Goal: Transaction & Acquisition: Purchase product/service

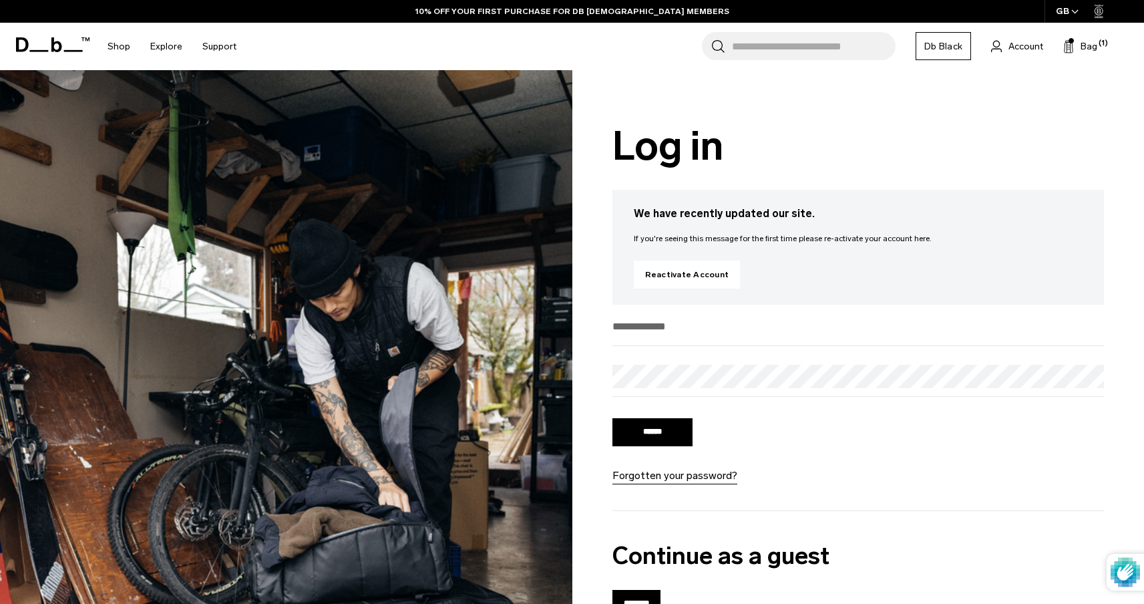
click at [711, 325] on input "email" at bounding box center [859, 326] width 492 height 22
type input "**********"
click at [673, 434] on input "******" at bounding box center [653, 432] width 80 height 28
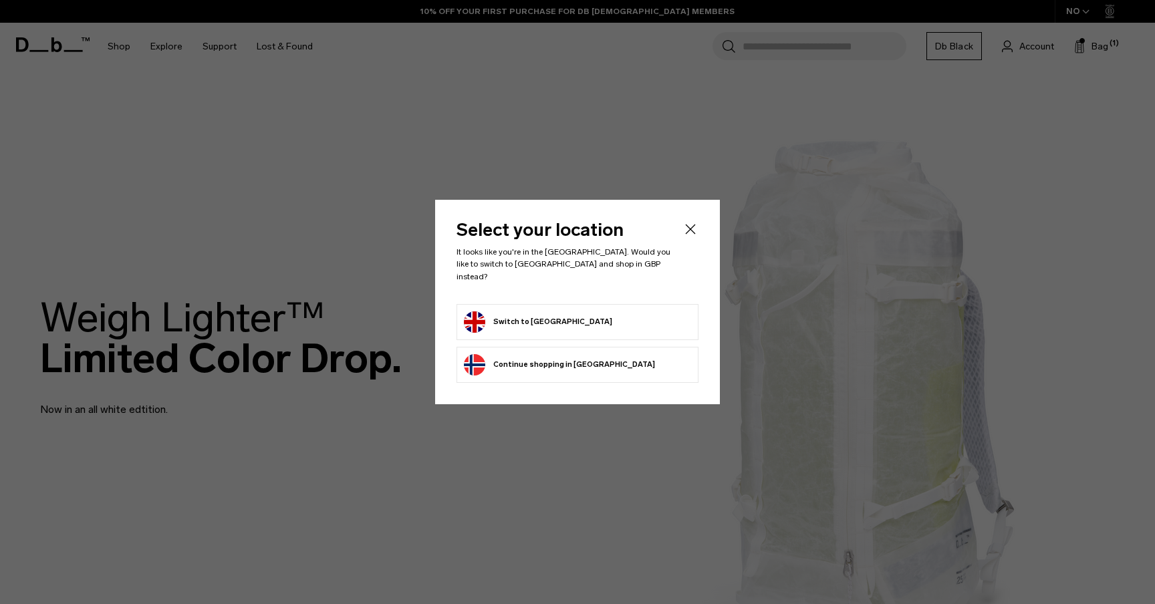
click at [532, 304] on li "Switch to [GEOGRAPHIC_DATA]" at bounding box center [577, 322] width 242 height 36
click at [531, 311] on button "Switch to [GEOGRAPHIC_DATA]" at bounding box center [538, 321] width 148 height 21
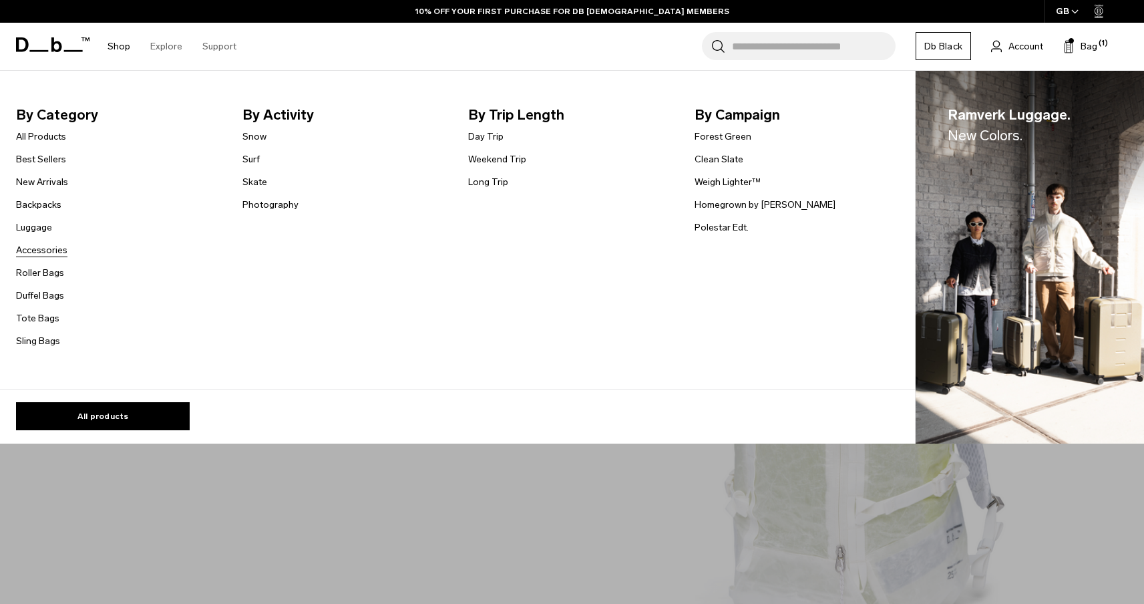
click at [61, 255] on link "Accessories" at bounding box center [41, 250] width 51 height 14
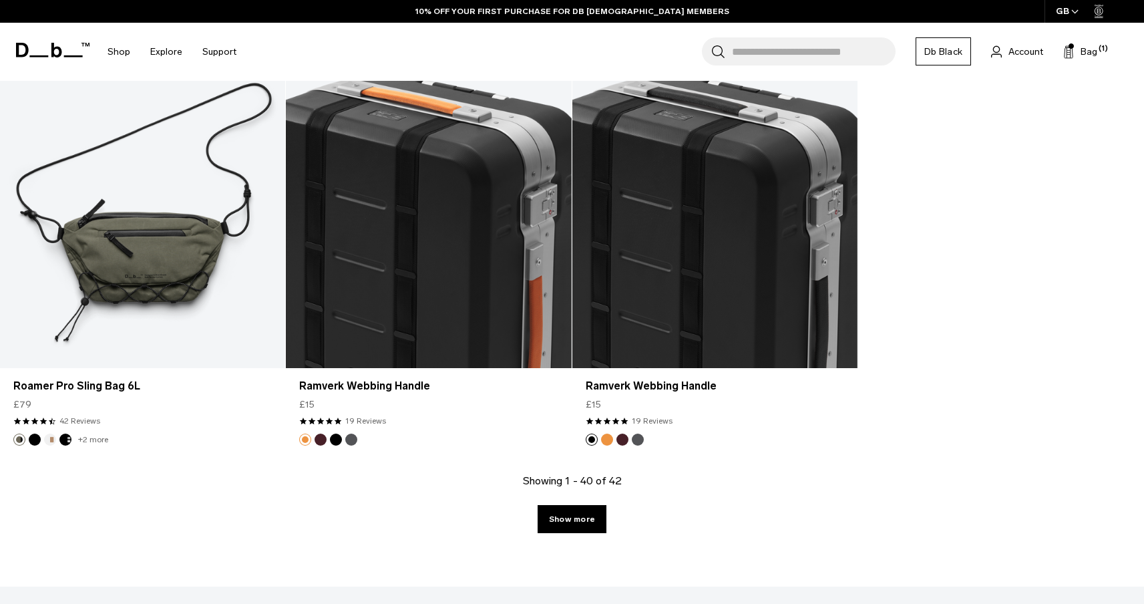
scroll to position [4537, 0]
click at [576, 524] on link "Show more" at bounding box center [572, 520] width 69 height 28
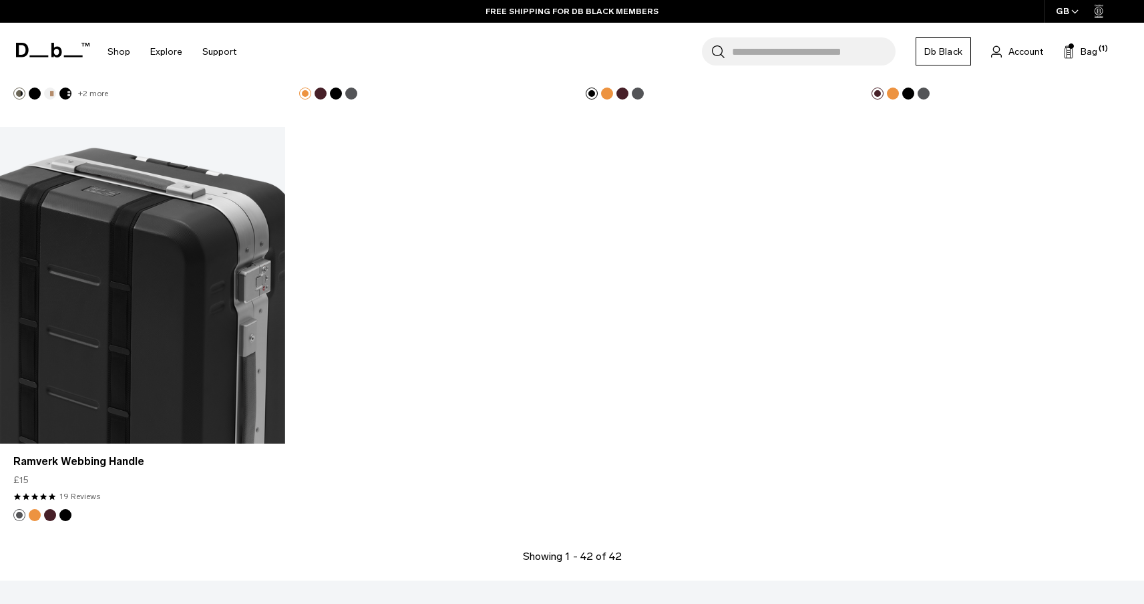
scroll to position [4885, 0]
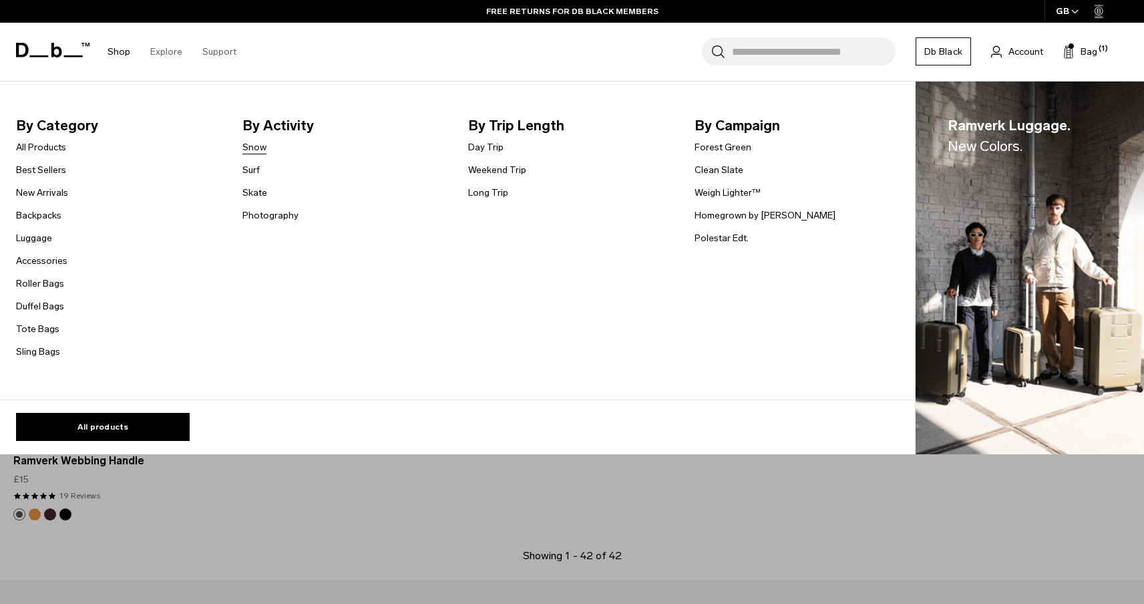
click at [258, 147] on link "Snow" at bounding box center [255, 147] width 24 height 14
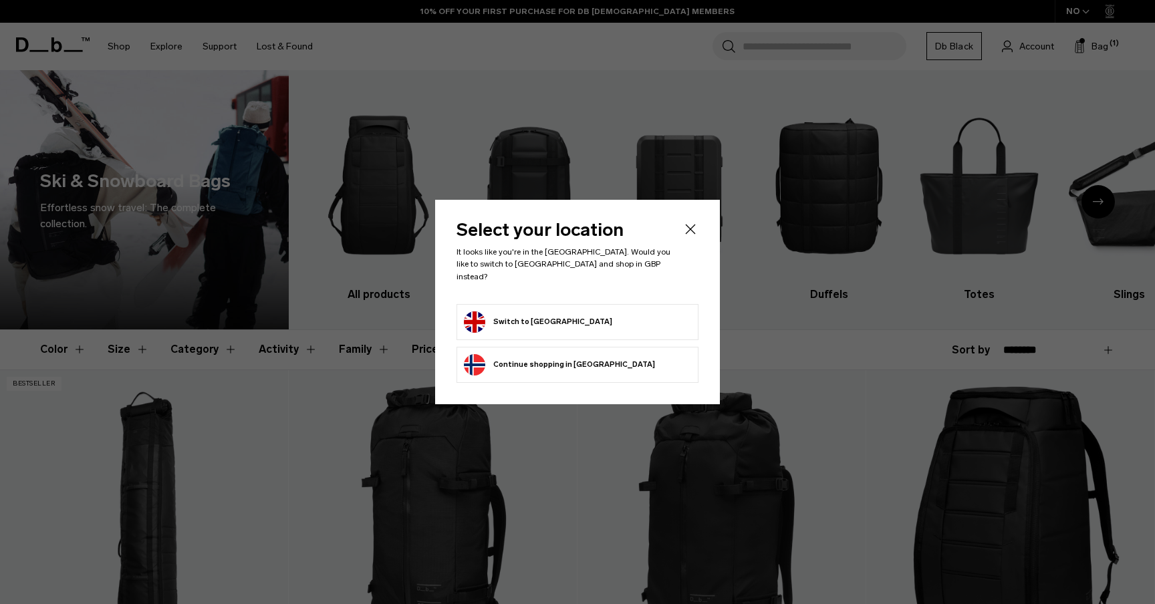
click at [510, 325] on button "Switch to [GEOGRAPHIC_DATA]" at bounding box center [538, 321] width 148 height 21
click at [513, 315] on button "Switch to [GEOGRAPHIC_DATA]" at bounding box center [538, 321] width 148 height 21
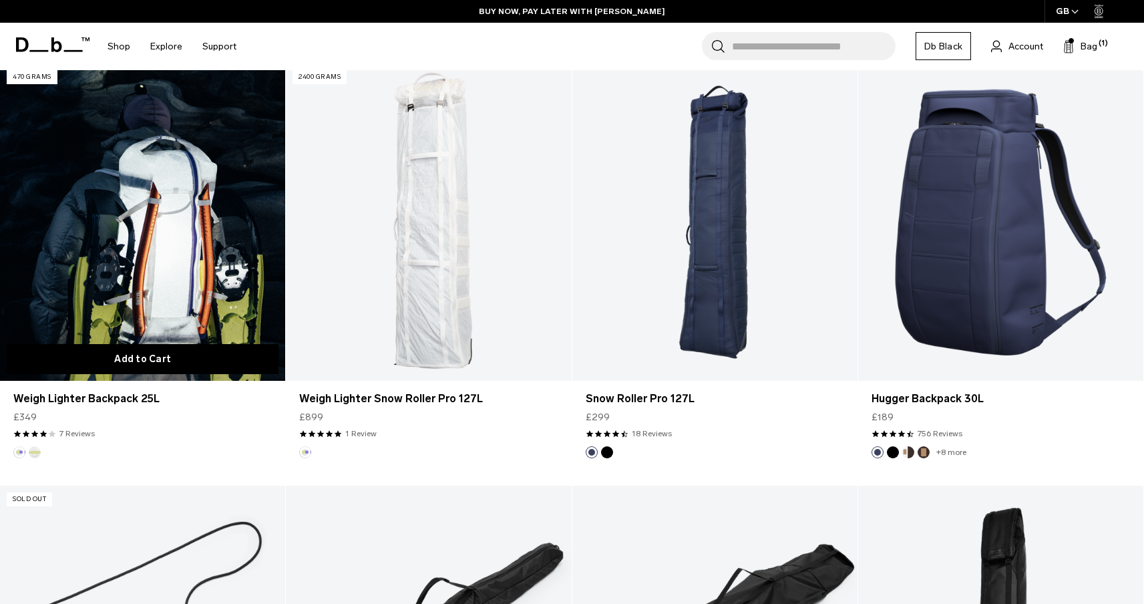
scroll to position [1146, 0]
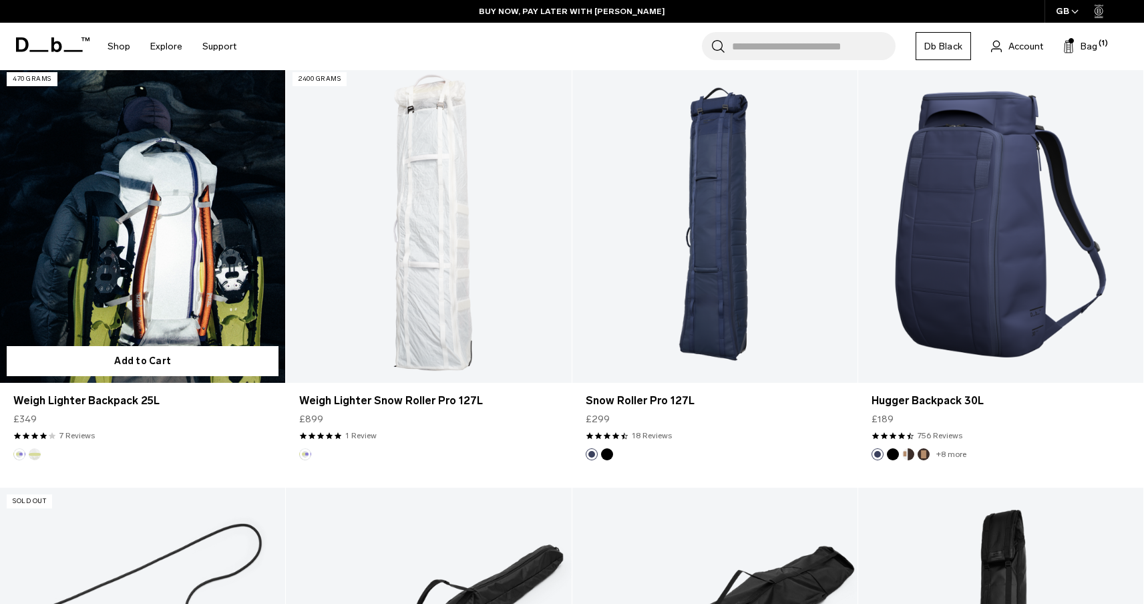
click at [35, 457] on button "Diffusion" at bounding box center [35, 454] width 12 height 12
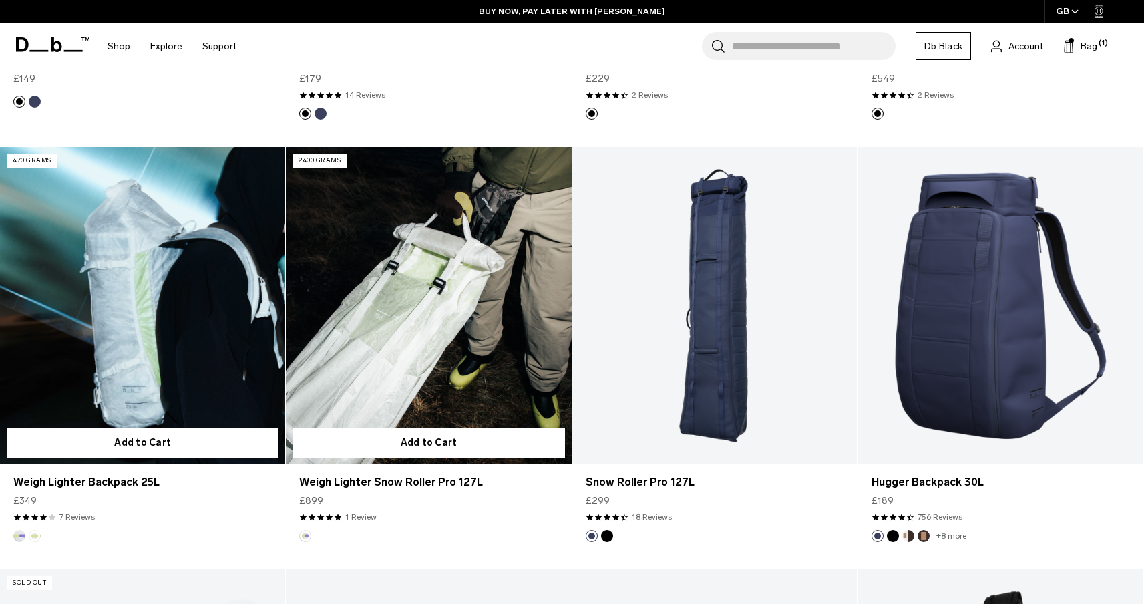
scroll to position [1063, 0]
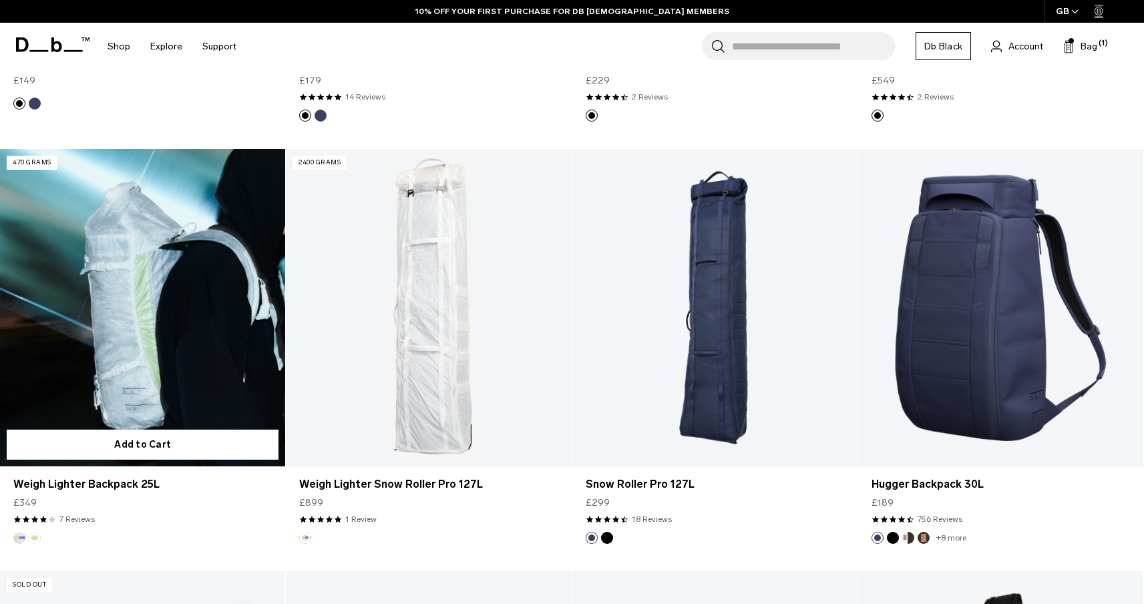
click at [23, 537] on button "Aurora" at bounding box center [19, 538] width 12 height 12
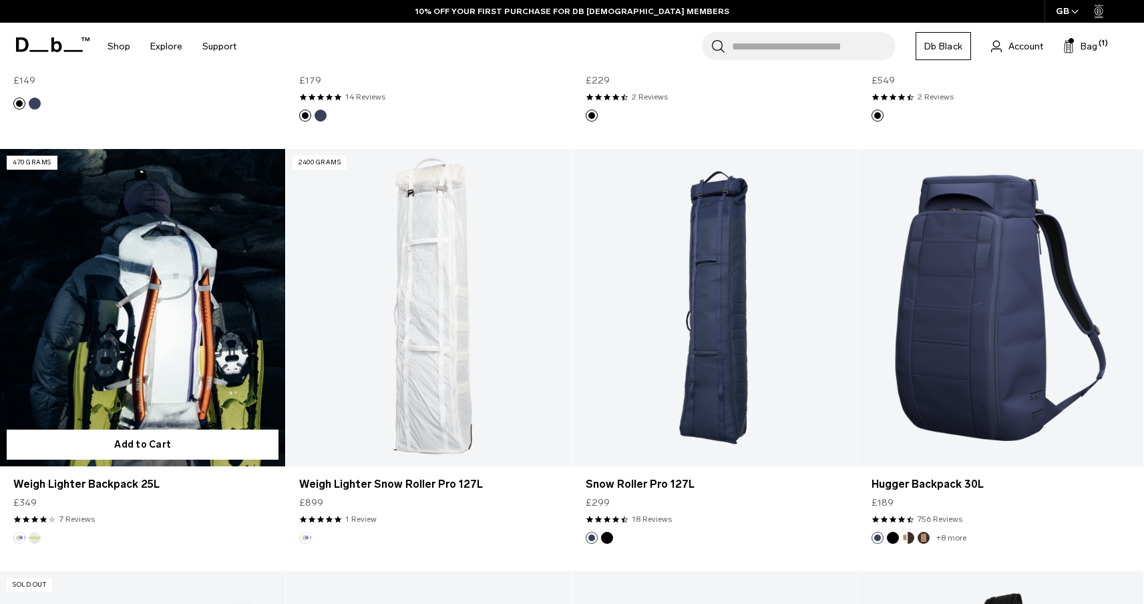
click at [33, 537] on button "Diffusion" at bounding box center [35, 538] width 12 height 12
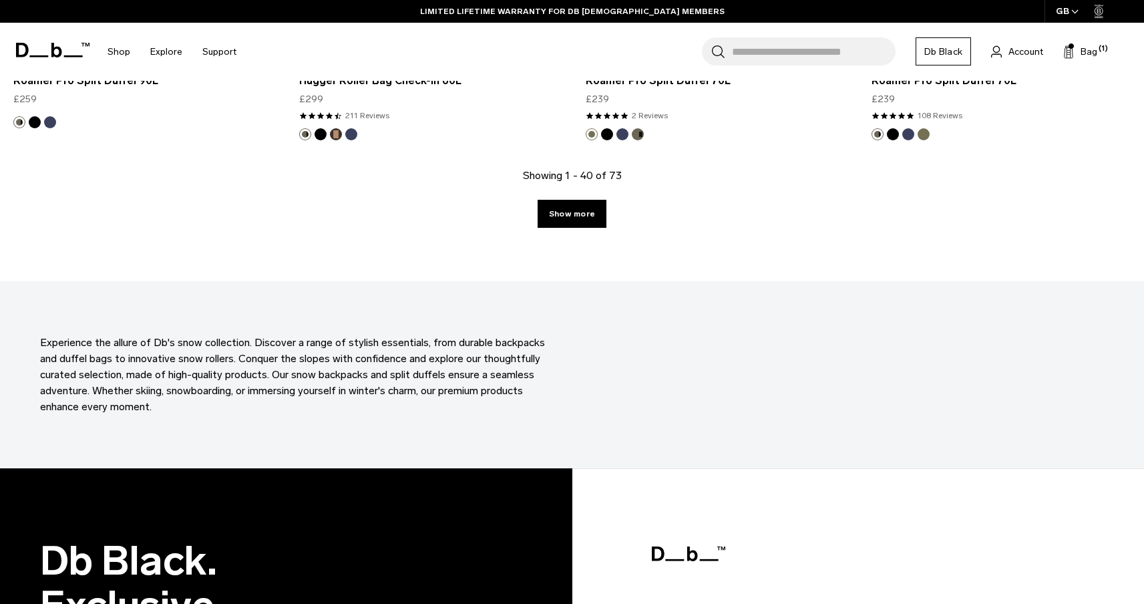
scroll to position [4425, 0]
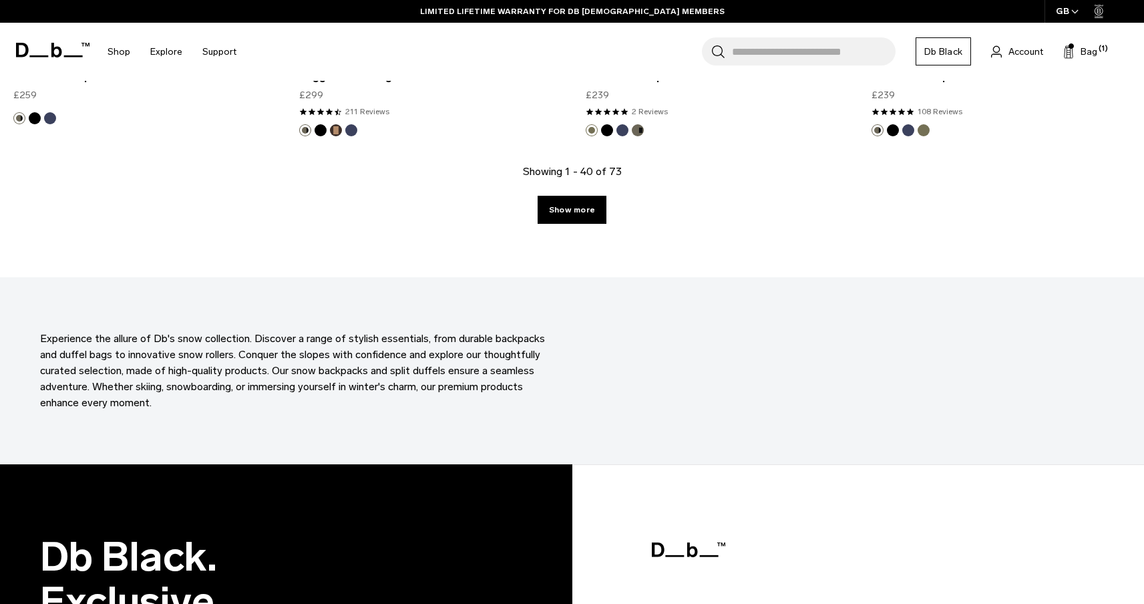
click at [577, 201] on link "Show more" at bounding box center [572, 210] width 69 height 28
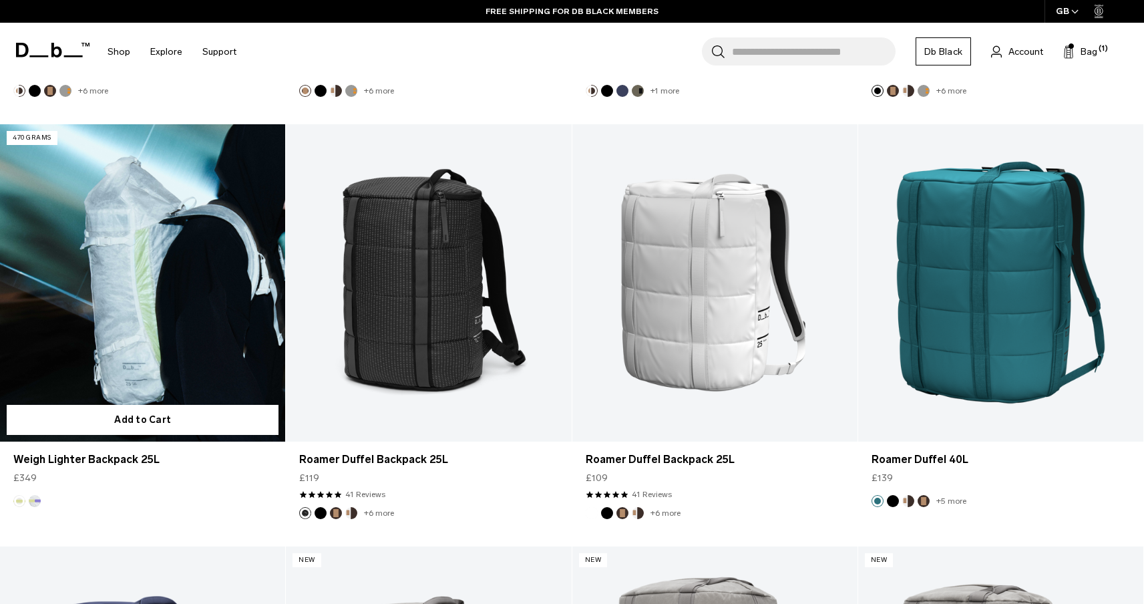
scroll to position [6155, 0]
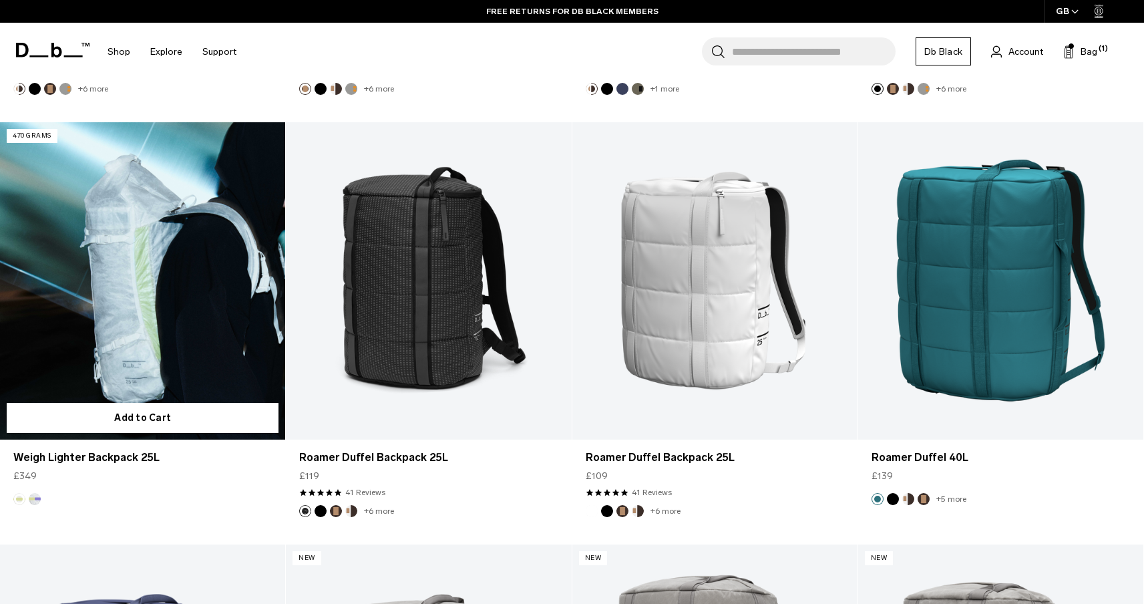
click at [38, 500] on button "Aurora" at bounding box center [35, 499] width 12 height 12
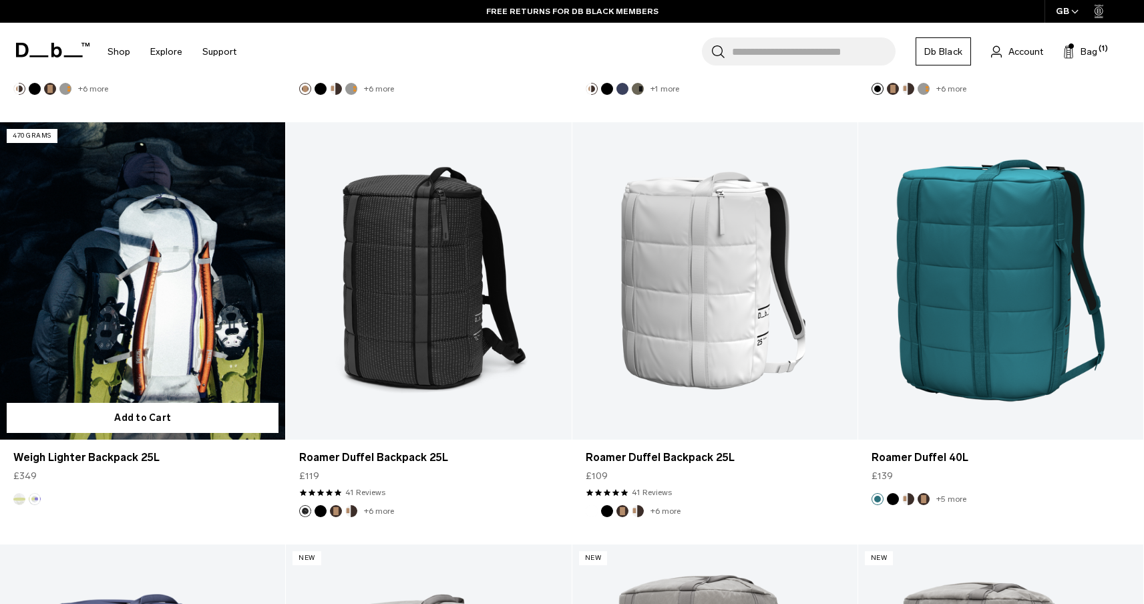
click at [17, 500] on button "Diffusion" at bounding box center [19, 499] width 12 height 12
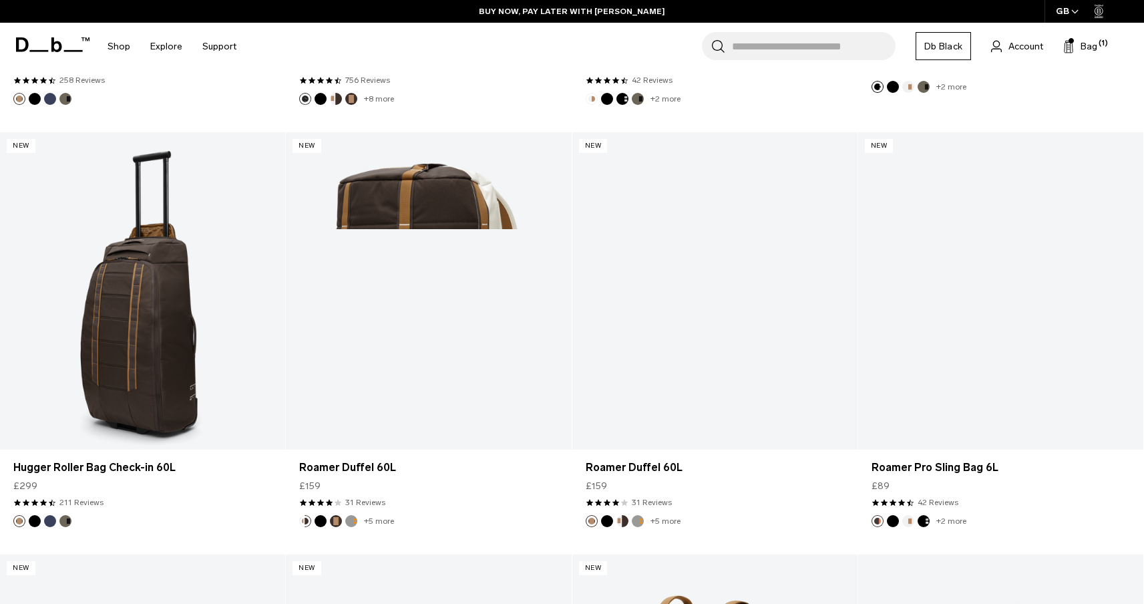
scroll to position [4714, 0]
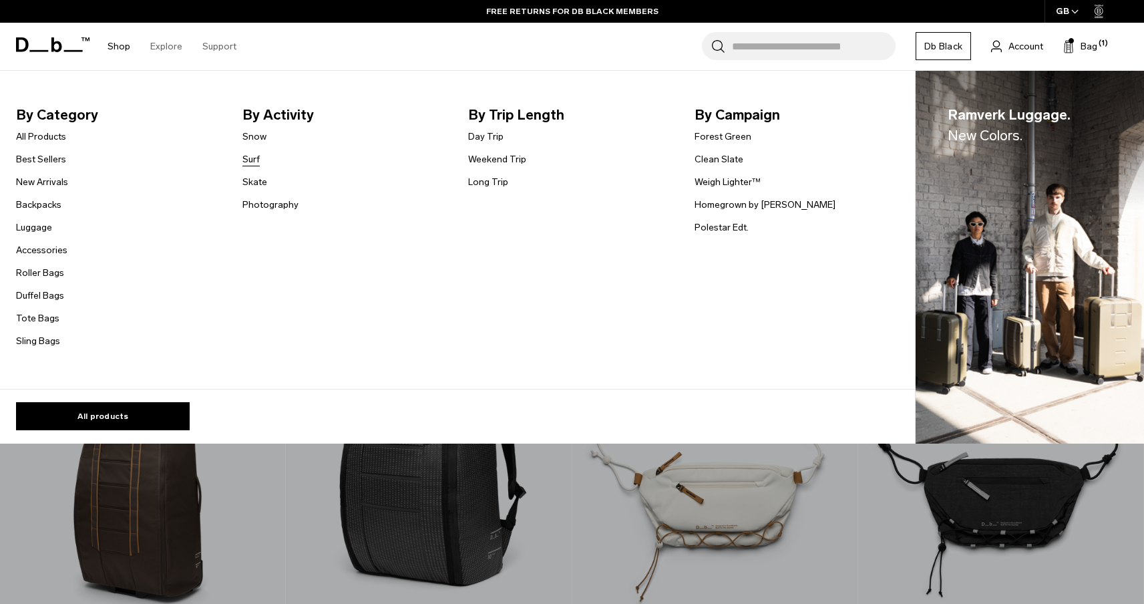
click at [253, 162] on link "Surf" at bounding box center [251, 159] width 17 height 14
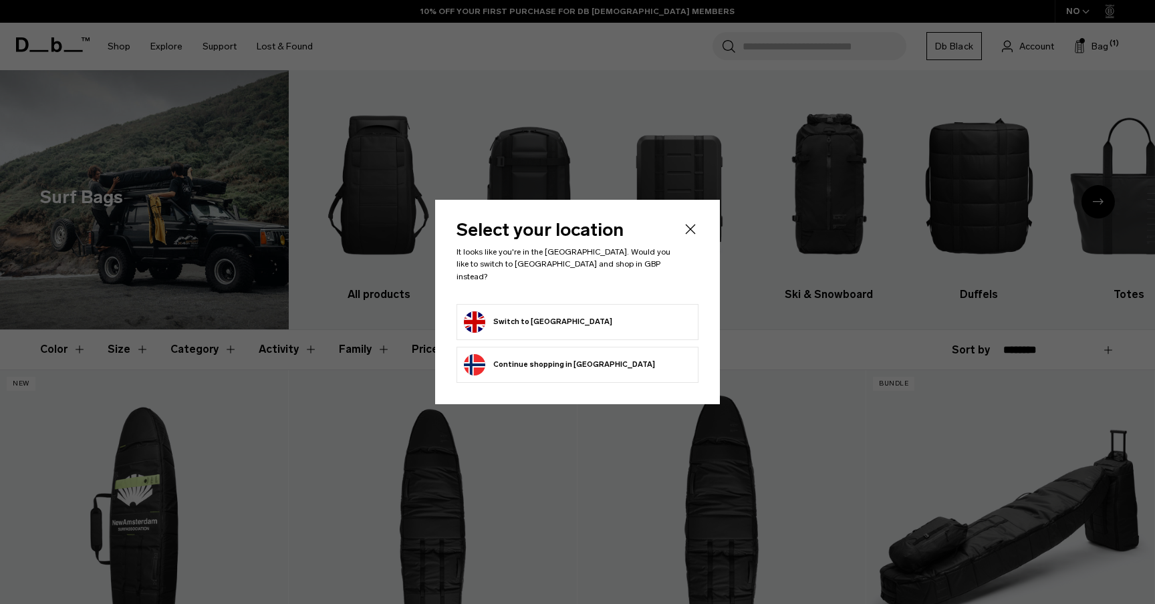
click at [580, 311] on button "Switch to [GEOGRAPHIC_DATA]" at bounding box center [538, 321] width 148 height 21
click at [523, 321] on button "Switch to United Kingdom" at bounding box center [538, 321] width 148 height 21
click at [517, 315] on button "Switch to United Kingdom" at bounding box center [538, 321] width 148 height 21
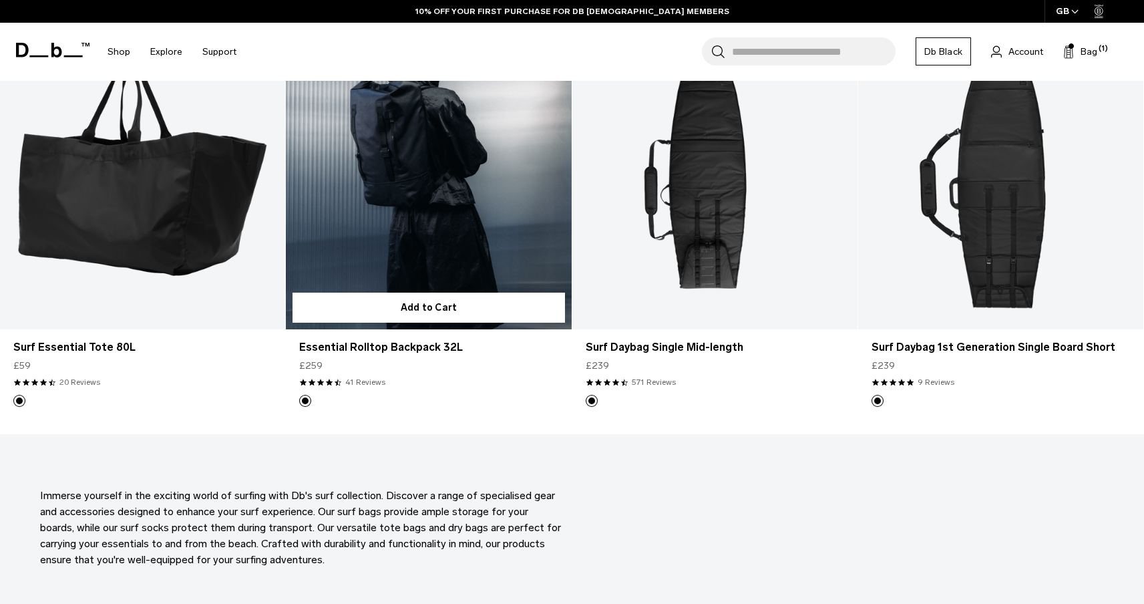
scroll to position [586, 0]
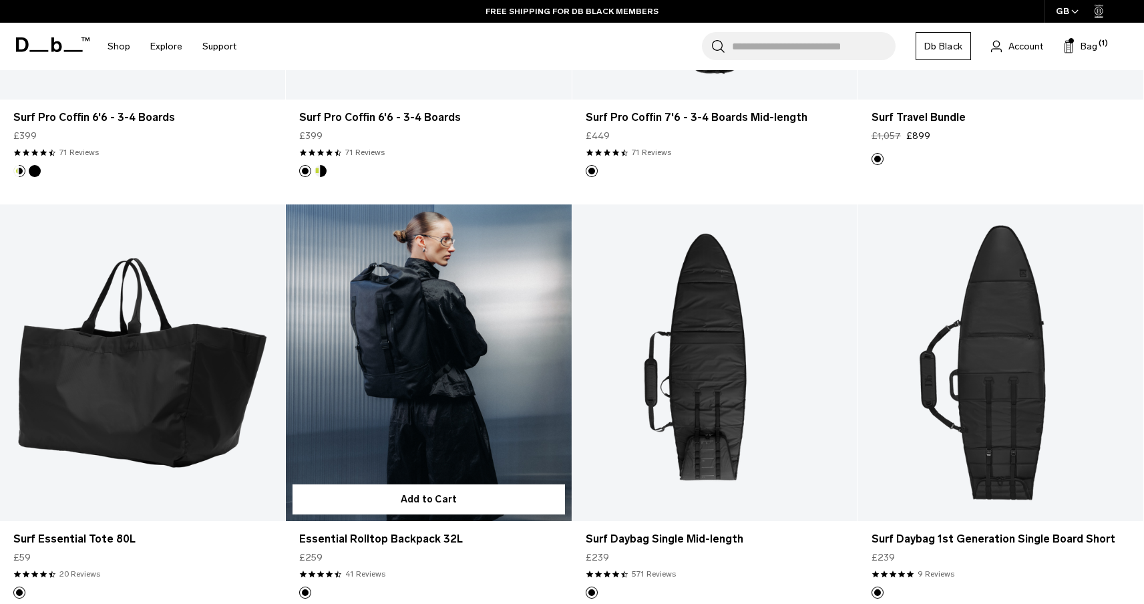
click at [380, 350] on link "Essential Rolltop Backpack 32L" at bounding box center [428, 362] width 285 height 317
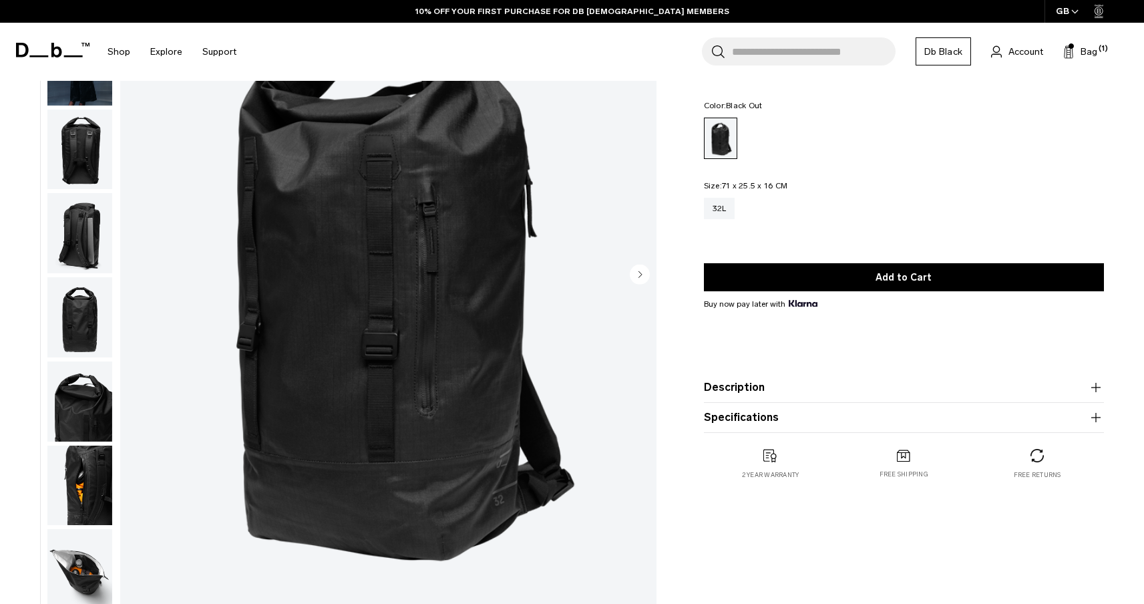
scroll to position [137, 0]
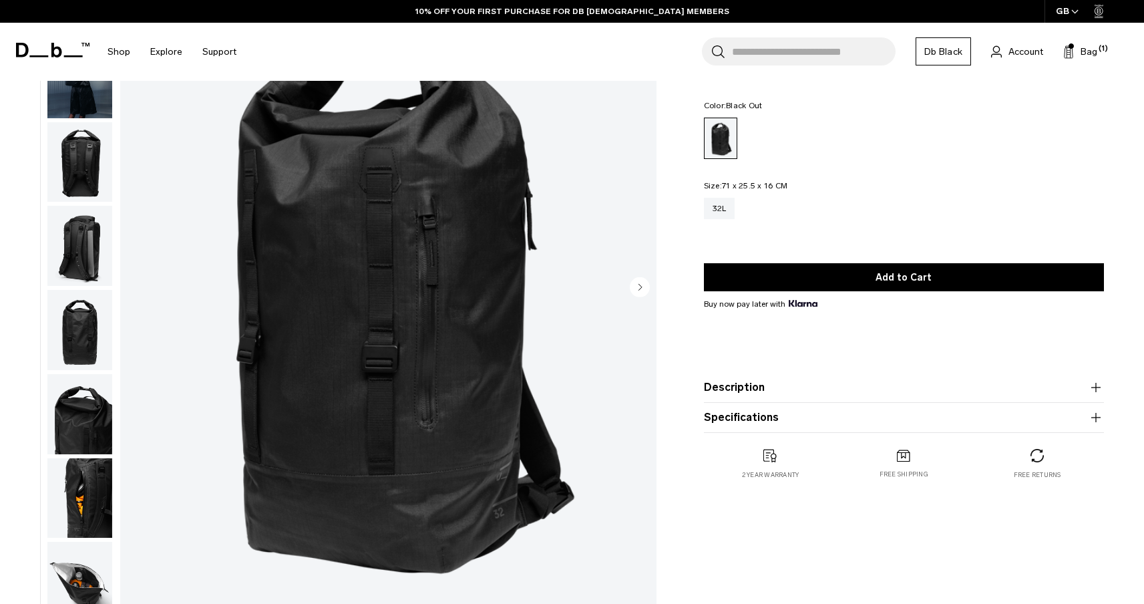
click at [636, 284] on circle "Next slide" at bounding box center [640, 287] width 20 height 20
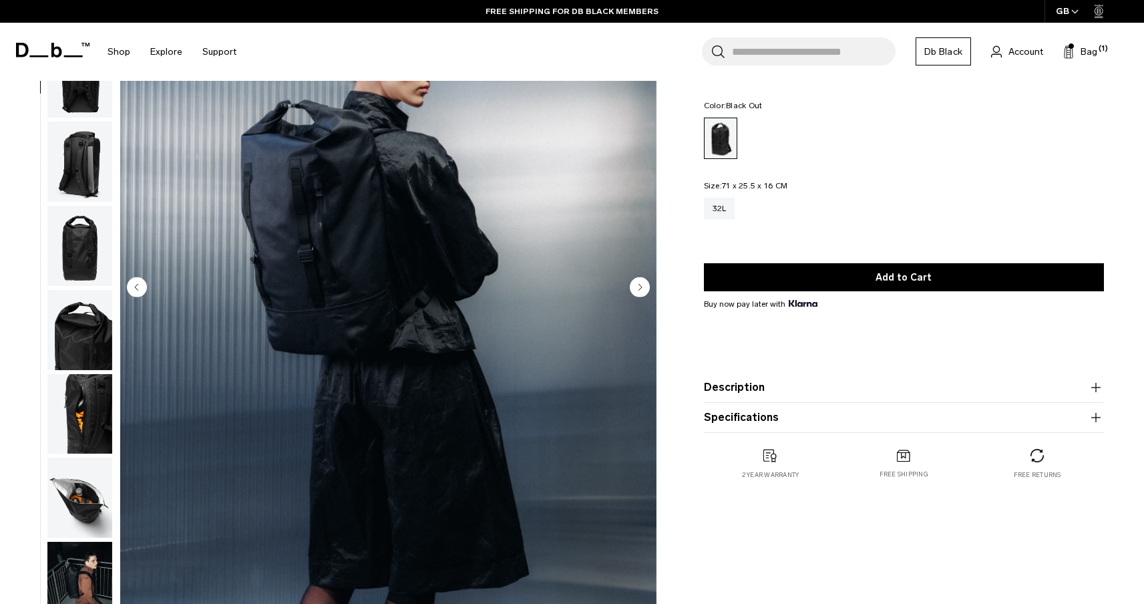
click at [636, 284] on circle "Next slide" at bounding box center [640, 287] width 20 height 20
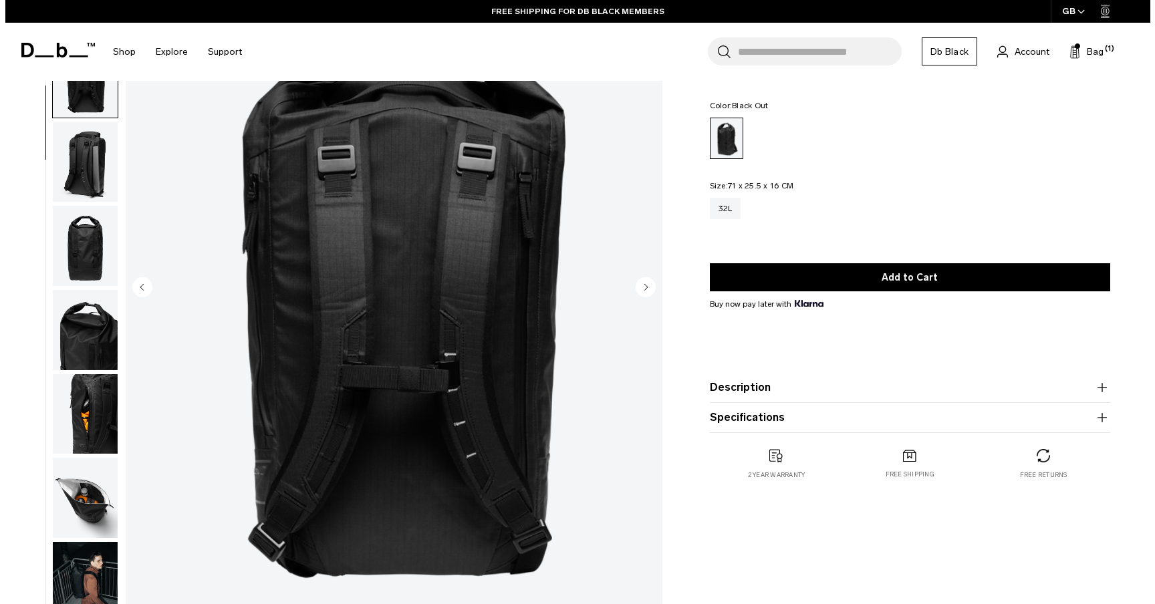
scroll to position [168, 0]
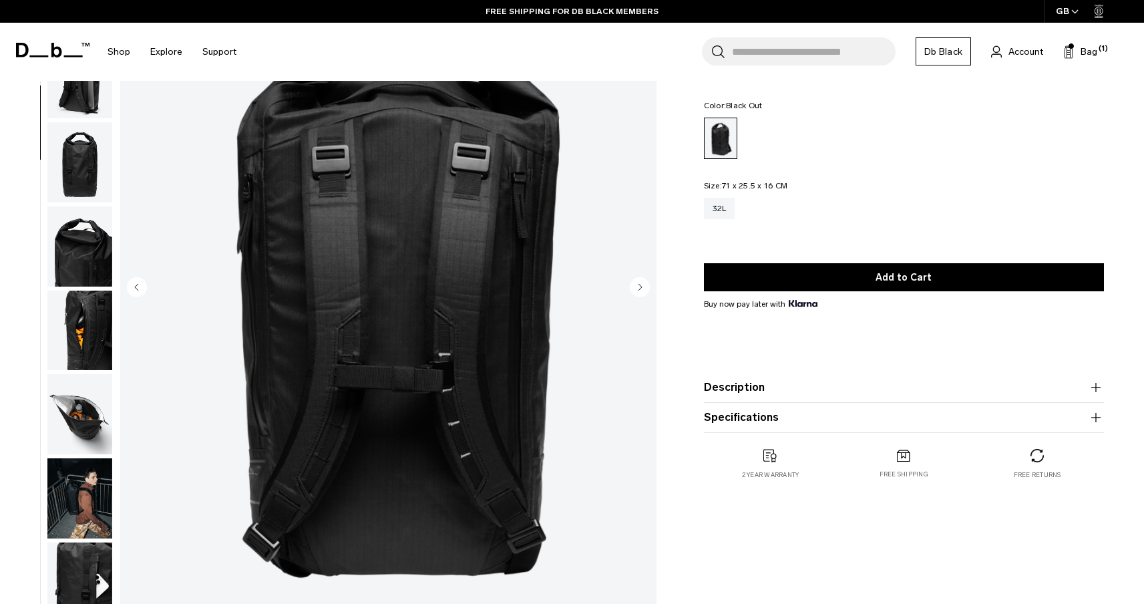
click at [636, 284] on circle "Next slide" at bounding box center [640, 287] width 20 height 20
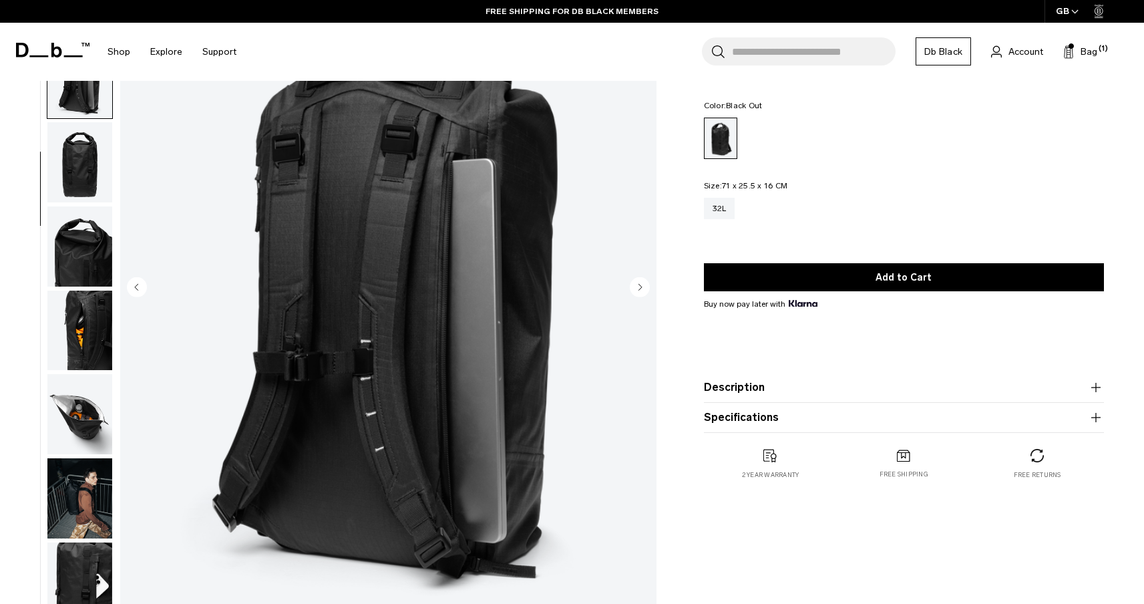
click at [636, 284] on circle "Next slide" at bounding box center [640, 287] width 20 height 20
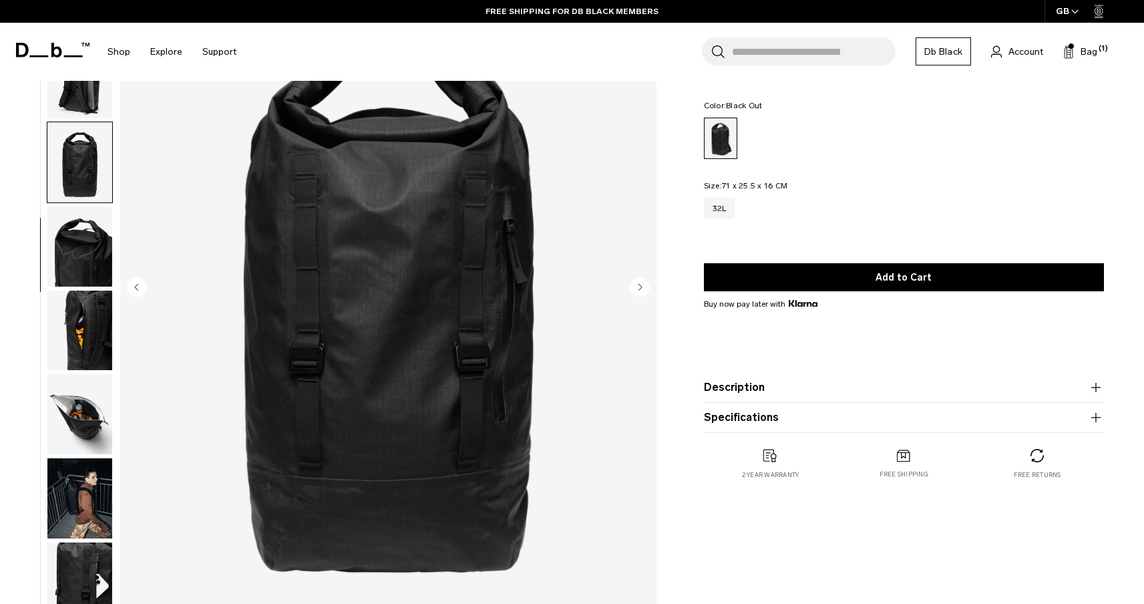
click at [636, 284] on circle "Next slide" at bounding box center [640, 287] width 20 height 20
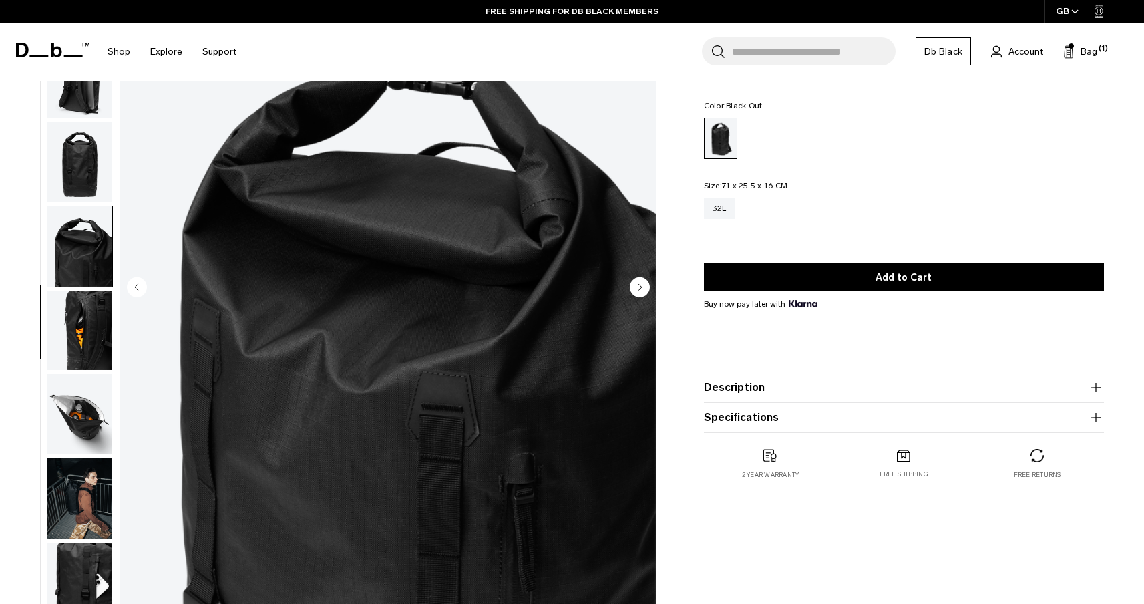
click at [636, 284] on circle "Next slide" at bounding box center [640, 287] width 20 height 20
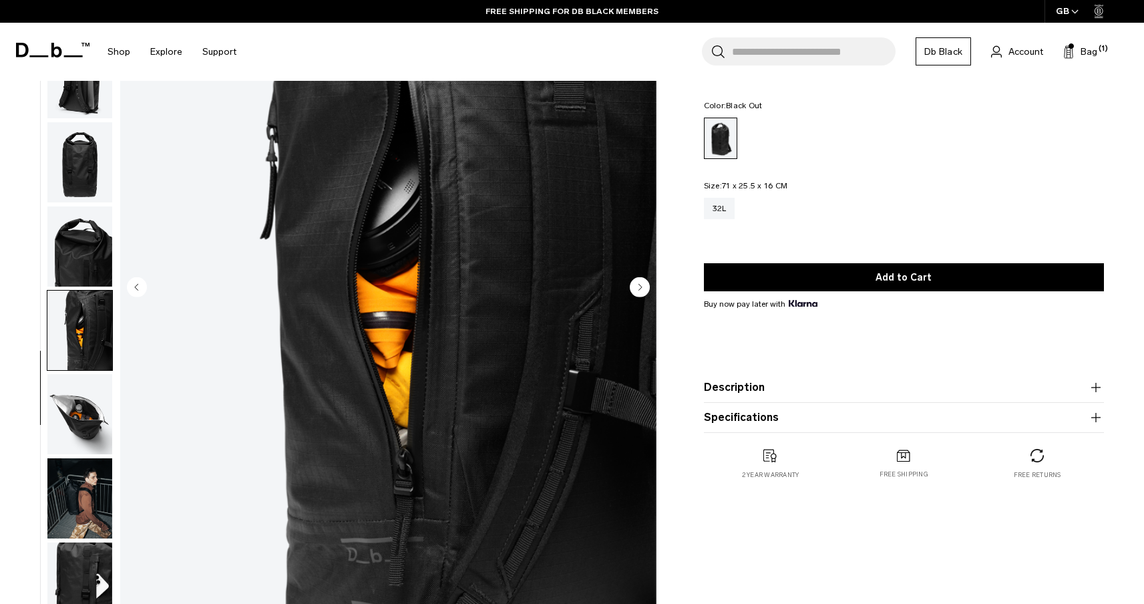
click at [636, 284] on circle "Next slide" at bounding box center [640, 287] width 20 height 20
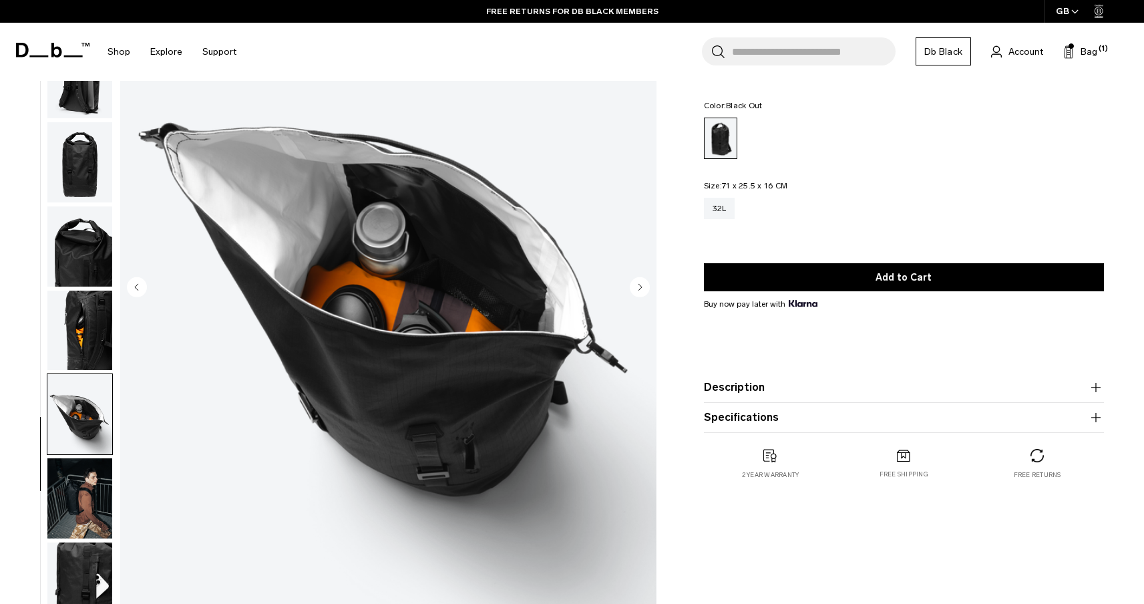
click at [636, 284] on circle "Next slide" at bounding box center [640, 287] width 20 height 20
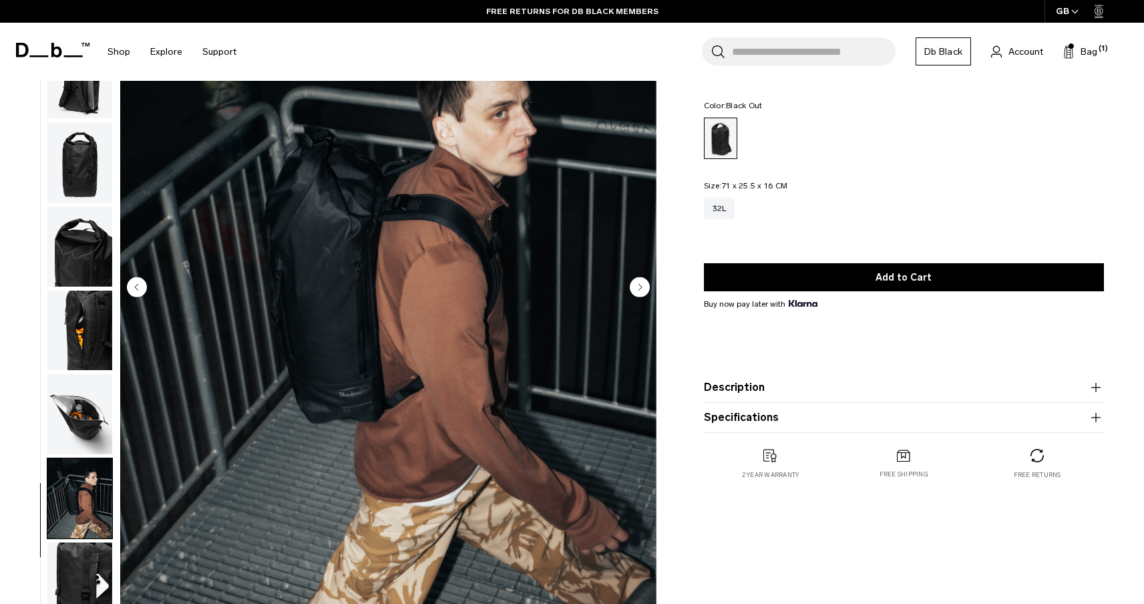
click at [636, 284] on circle "Next slide" at bounding box center [640, 287] width 20 height 20
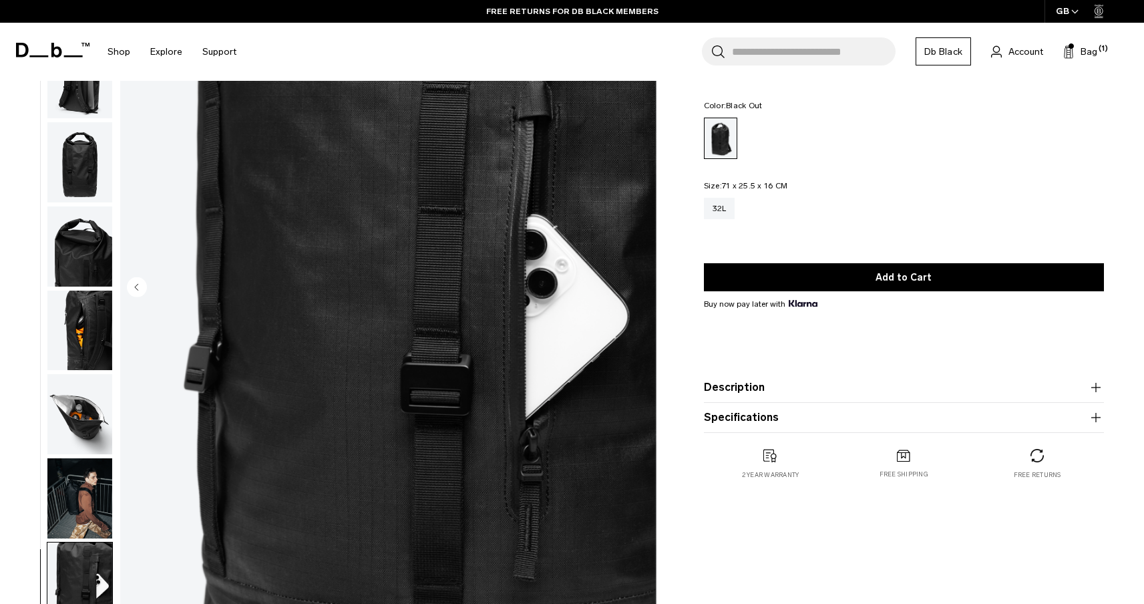
click at [636, 284] on img "10 / 10" at bounding box center [388, 288] width 537 height 670
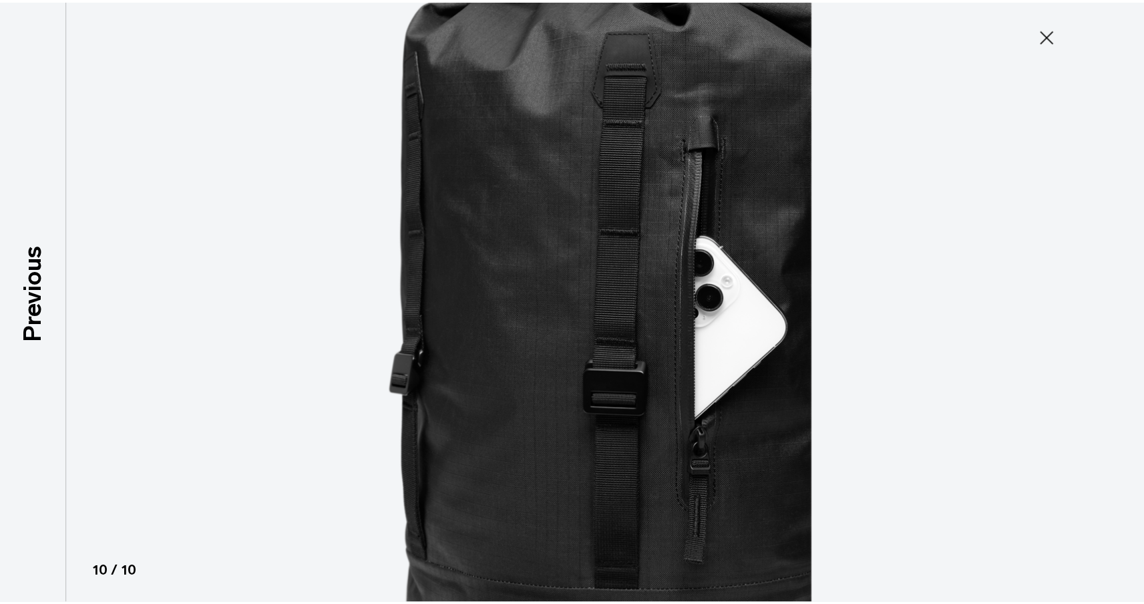
scroll to position [161, 0]
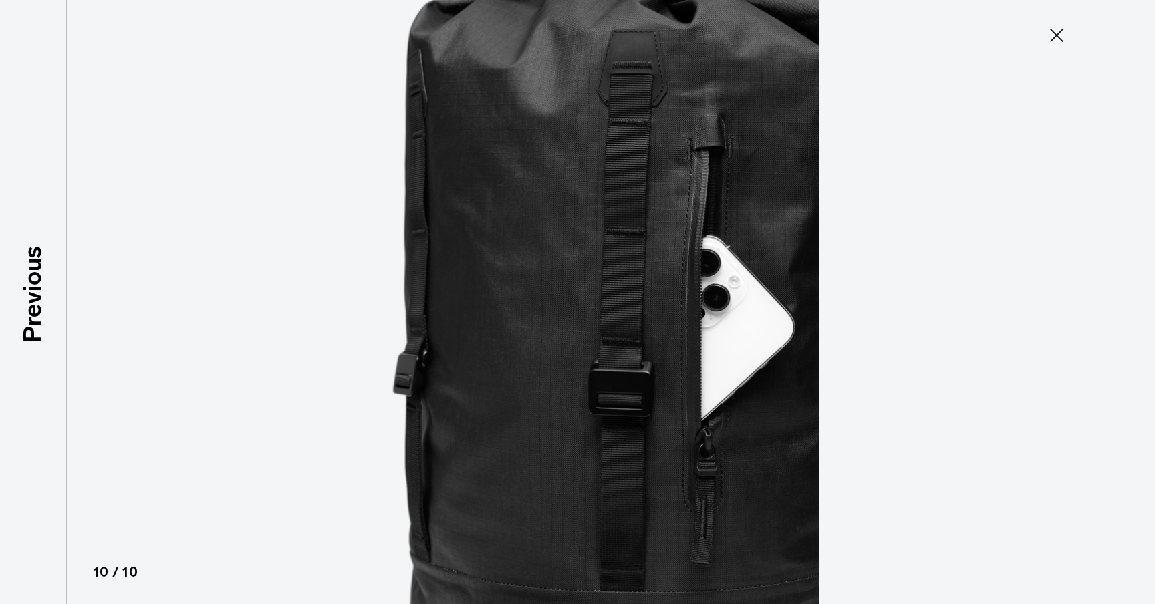
click at [636, 284] on img at bounding box center [577, 302] width 601 height 604
click at [1054, 39] on icon at bounding box center [1056, 35] width 21 height 21
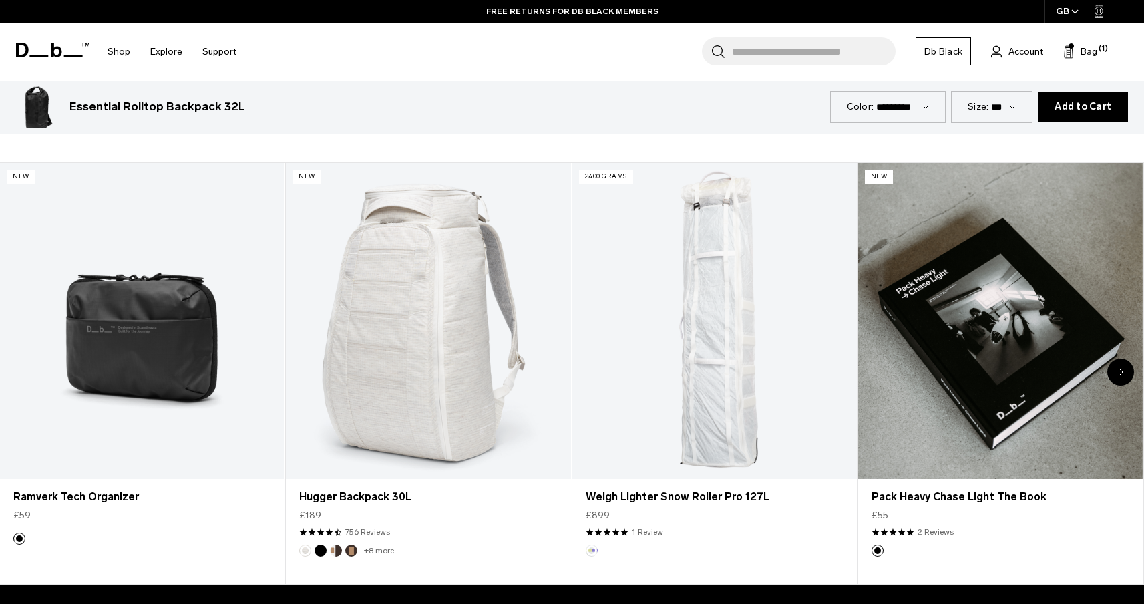
scroll to position [790, 0]
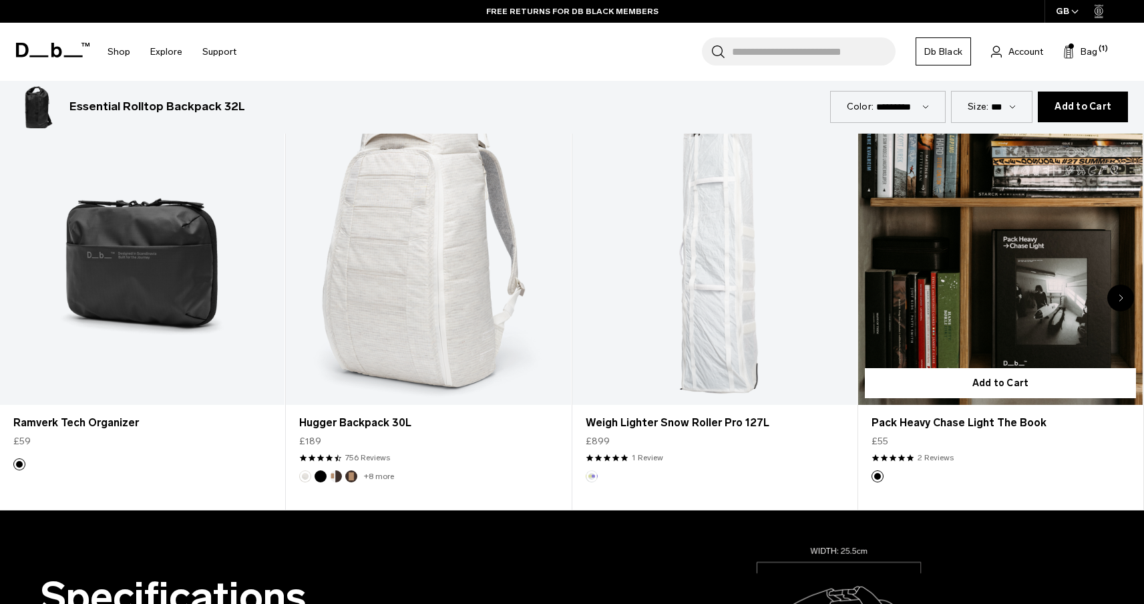
click at [941, 220] on link "Pack Heavy Chase Light The Book" at bounding box center [1001, 247] width 285 height 317
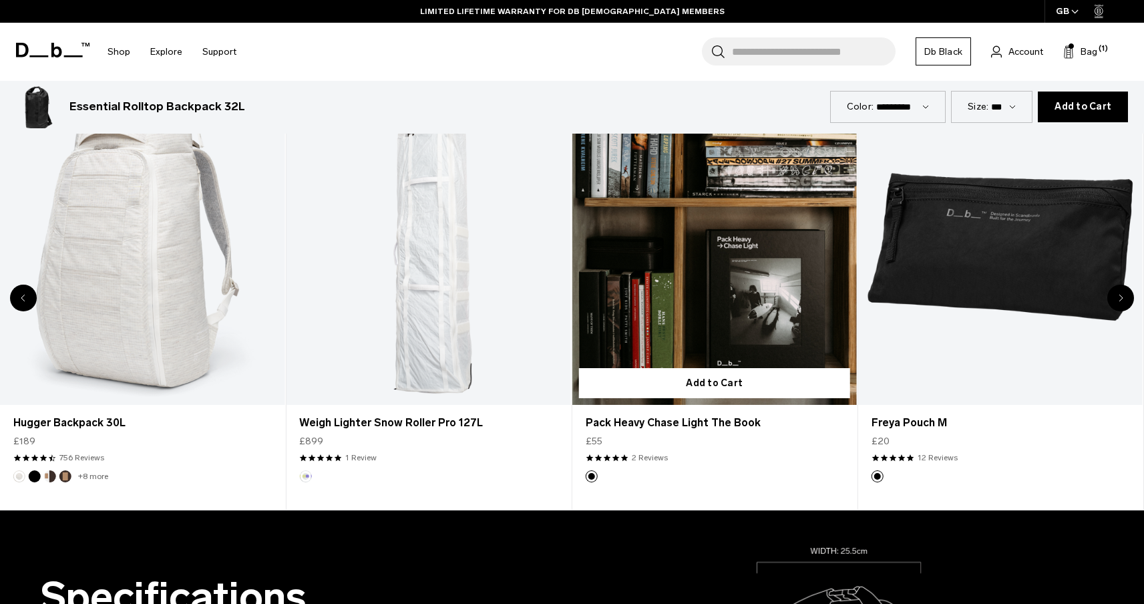
scroll to position [760, 0]
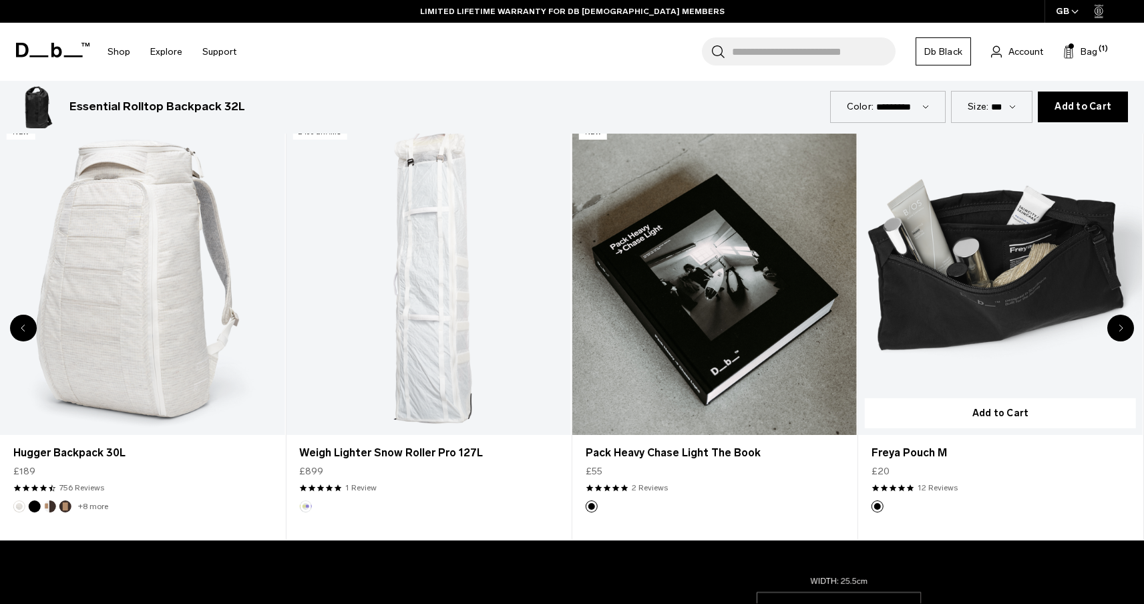
click at [951, 281] on link "Freya Pouch M" at bounding box center [1001, 277] width 285 height 317
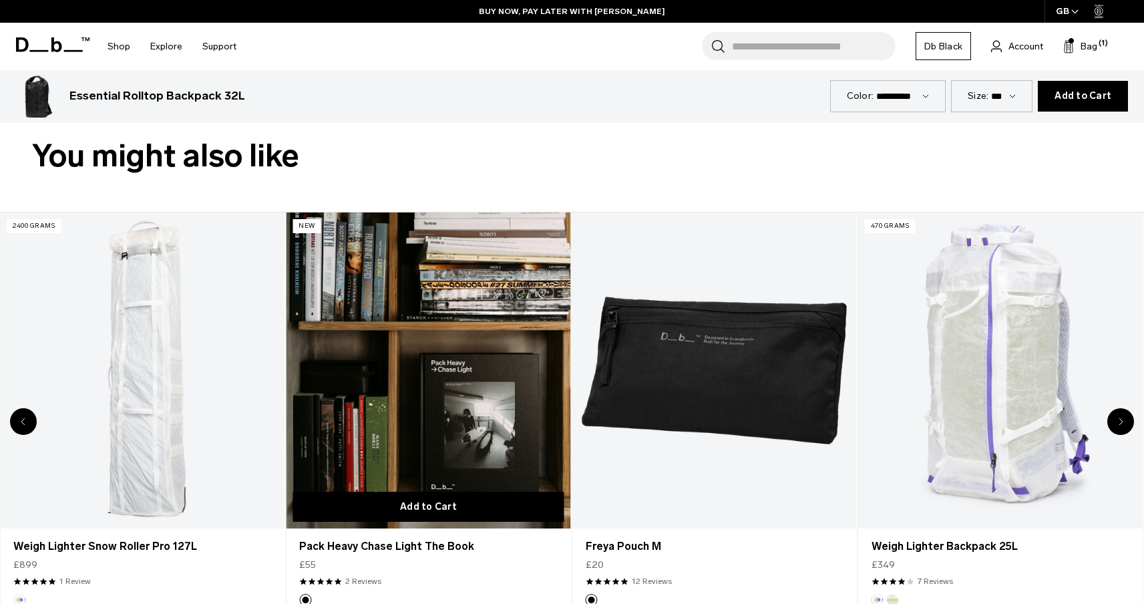
scroll to position [681, 0]
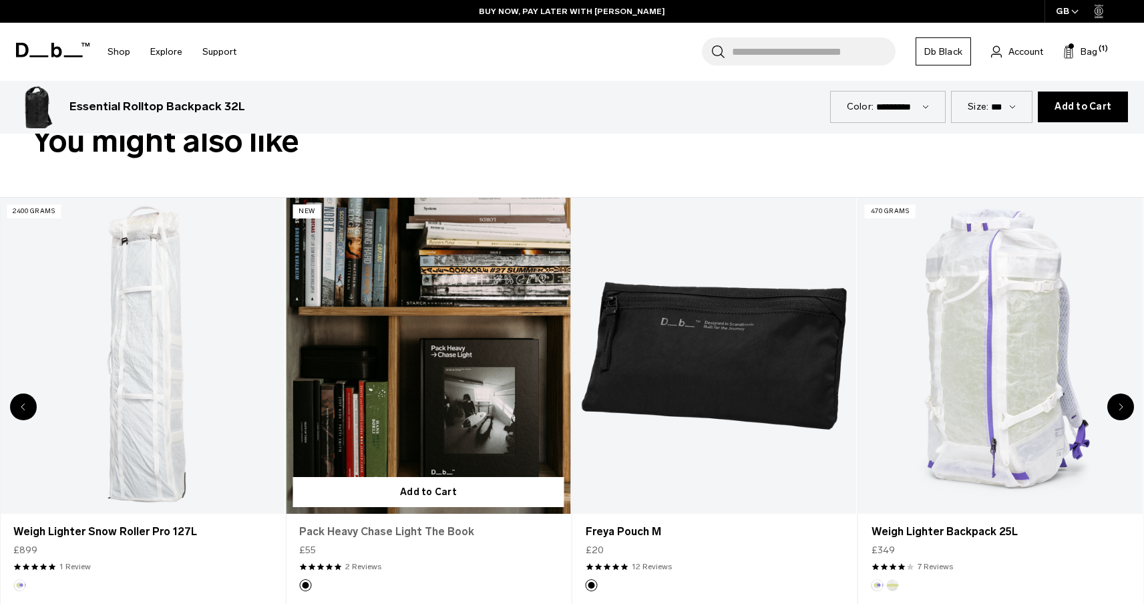
click at [390, 532] on link "Pack Heavy Chase Light The Book" at bounding box center [428, 532] width 258 height 16
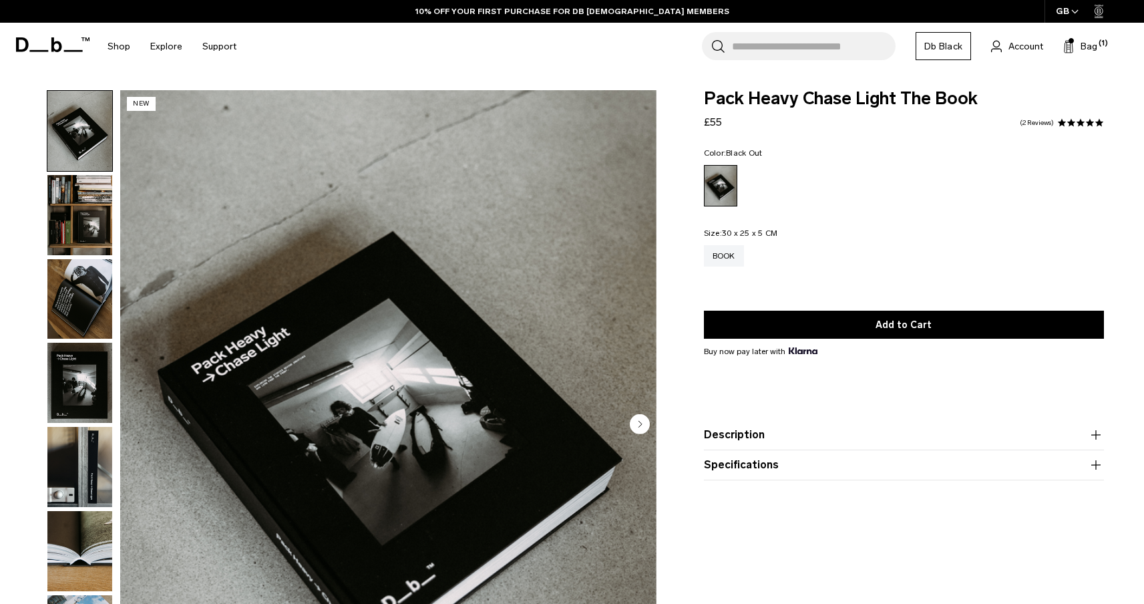
click at [783, 438] on button "Description" at bounding box center [904, 435] width 400 height 16
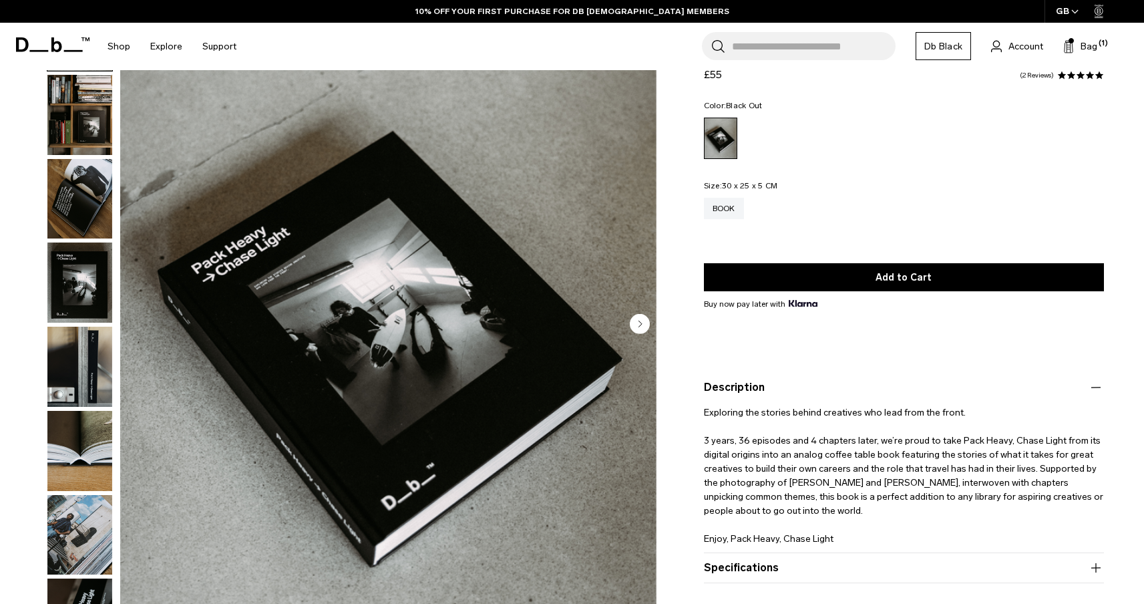
scroll to position [102, 0]
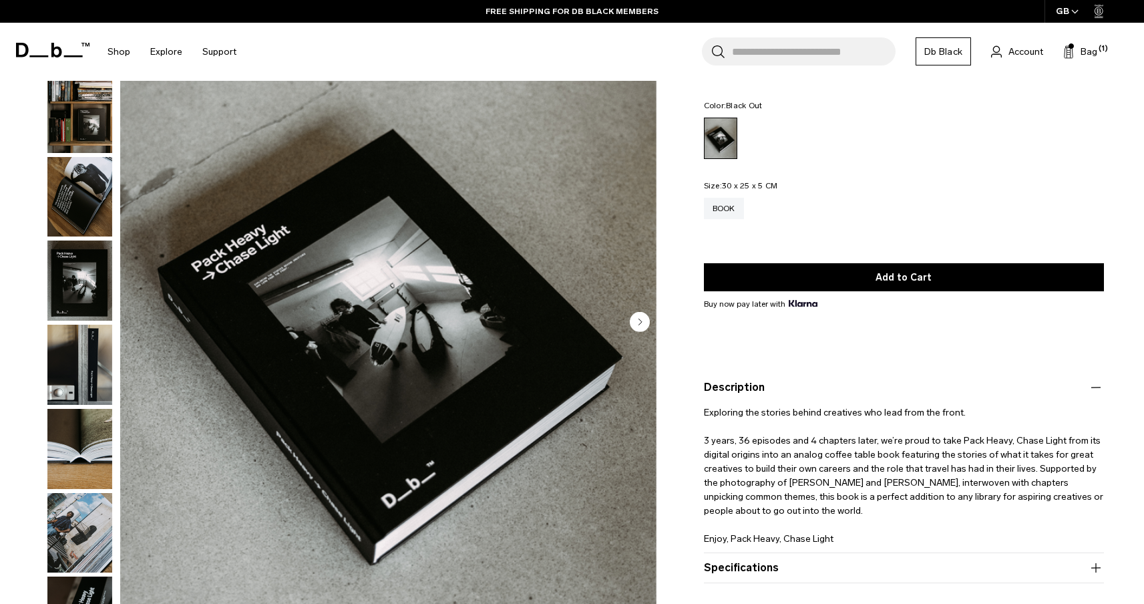
click at [877, 417] on p "Exploring the stories behind creatives who lead from the front. 3 years, 36 epi…" at bounding box center [904, 471] width 400 height 150
click at [1095, 391] on icon "button" at bounding box center [1096, 387] width 16 height 16
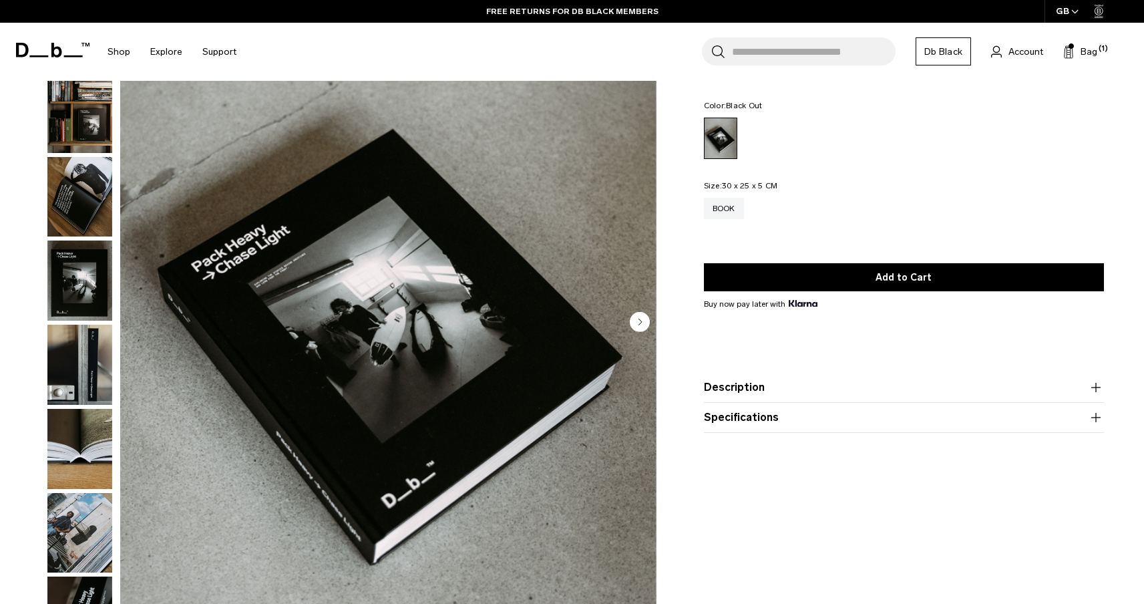
click at [1057, 433] on product-accordion "Specifications Volume Litres Dimensions 30 x 25 x 5 CM (H x W x D) Weight 2.5 KG" at bounding box center [904, 418] width 400 height 30
click at [1101, 420] on icon "button" at bounding box center [1096, 418] width 16 height 16
click at [1100, 420] on icon "button" at bounding box center [1096, 418] width 16 height 16
click at [642, 324] on circle "Next slide" at bounding box center [640, 321] width 20 height 20
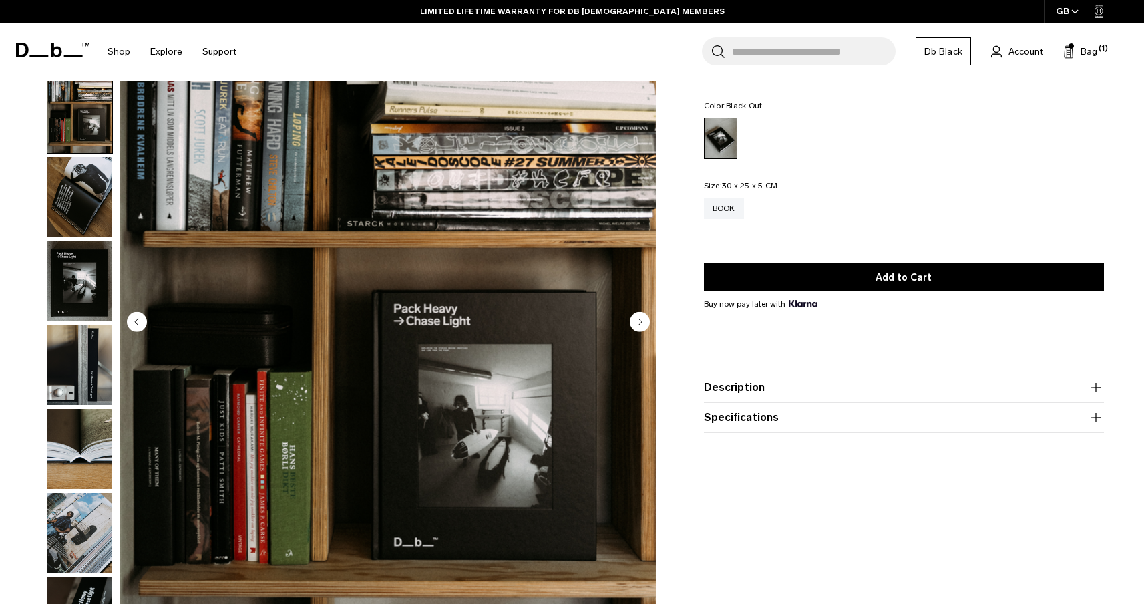
click at [642, 324] on circle "Next slide" at bounding box center [640, 321] width 20 height 20
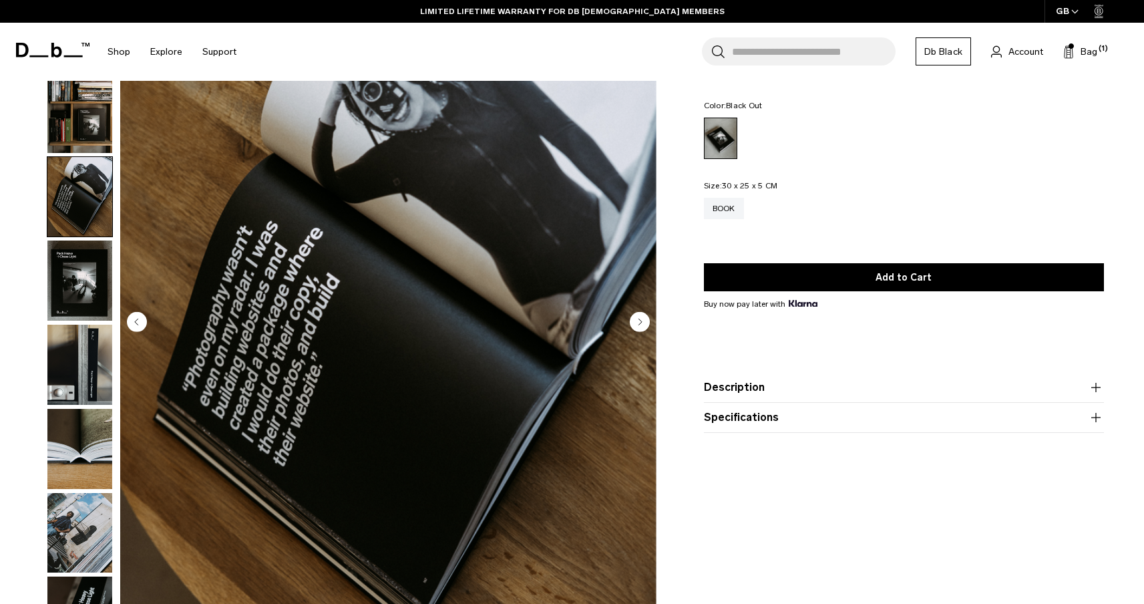
click at [642, 324] on circle "Next slide" at bounding box center [640, 321] width 20 height 20
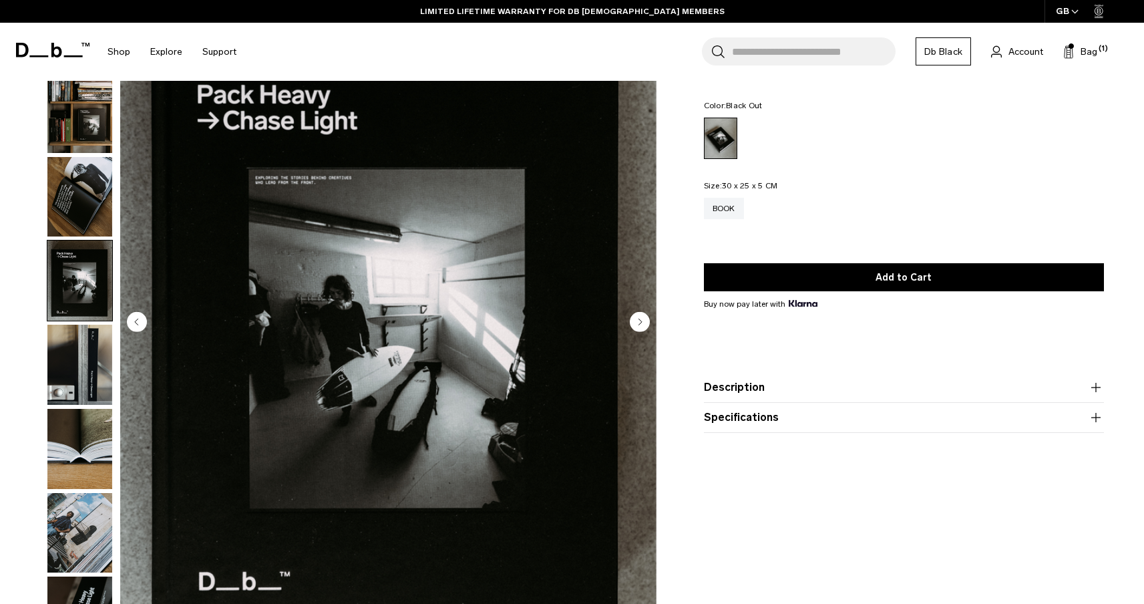
click at [642, 324] on circle "Next slide" at bounding box center [640, 321] width 20 height 20
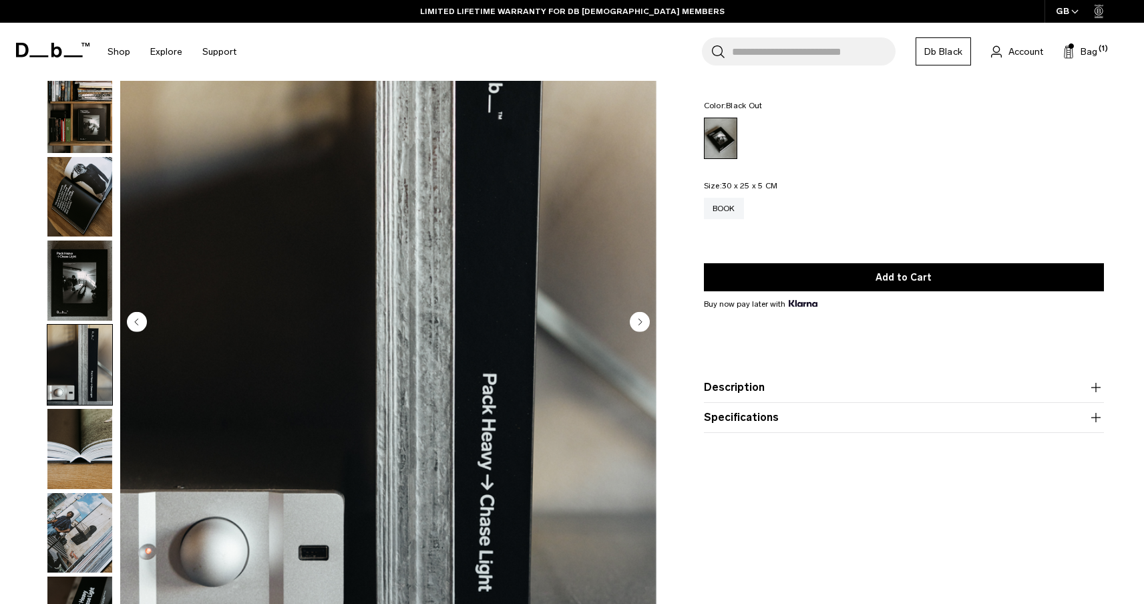
click at [642, 324] on circle "Next slide" at bounding box center [640, 321] width 20 height 20
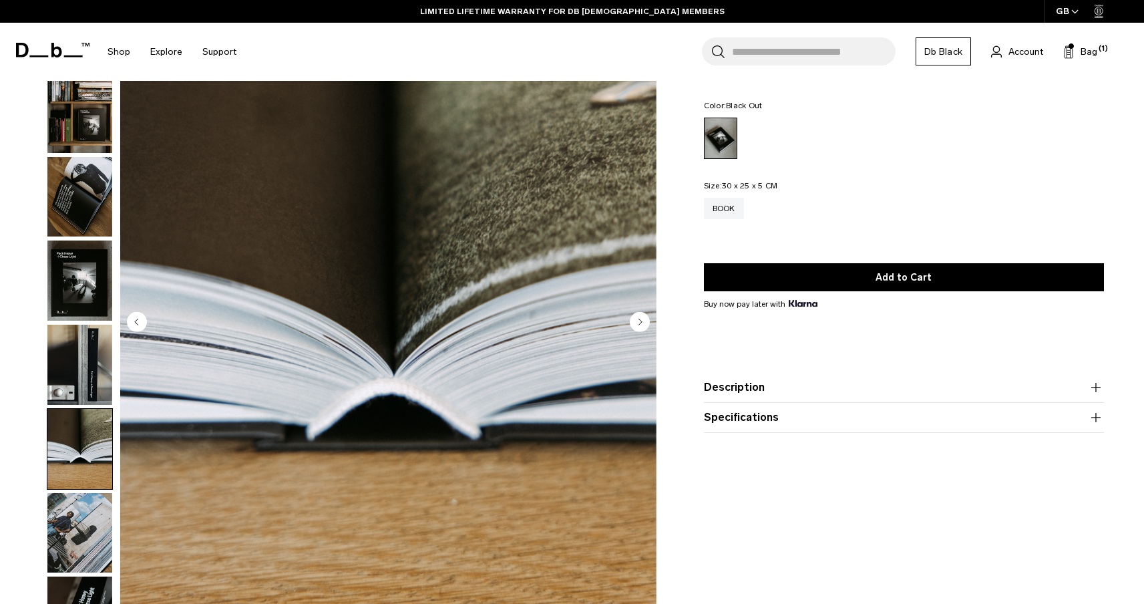
click at [642, 324] on circle "Next slide" at bounding box center [640, 321] width 20 height 20
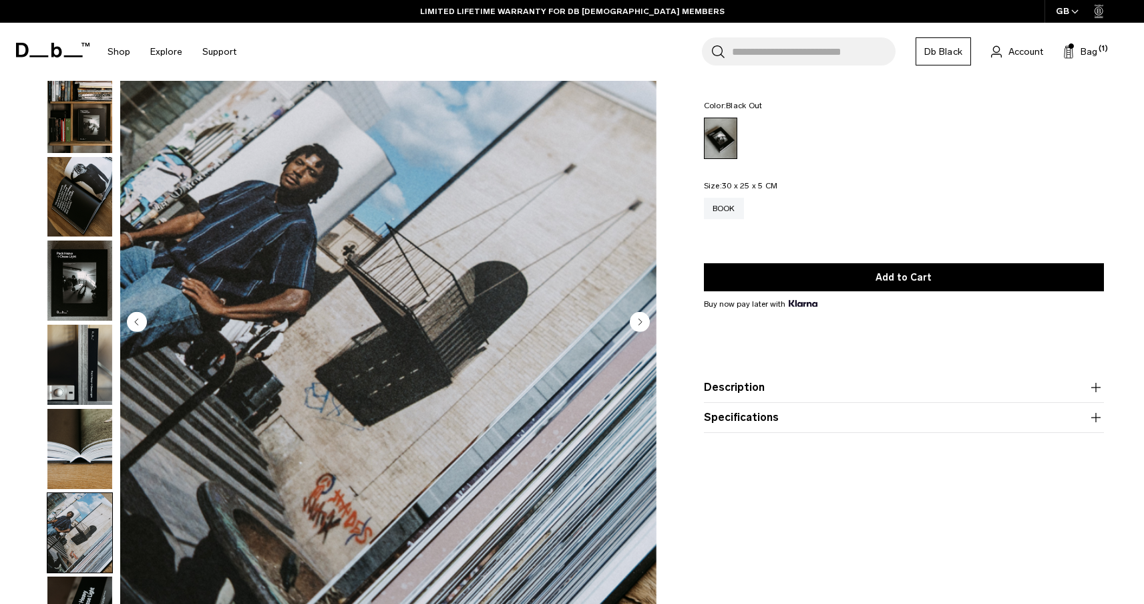
click at [642, 324] on circle "Next slide" at bounding box center [640, 321] width 20 height 20
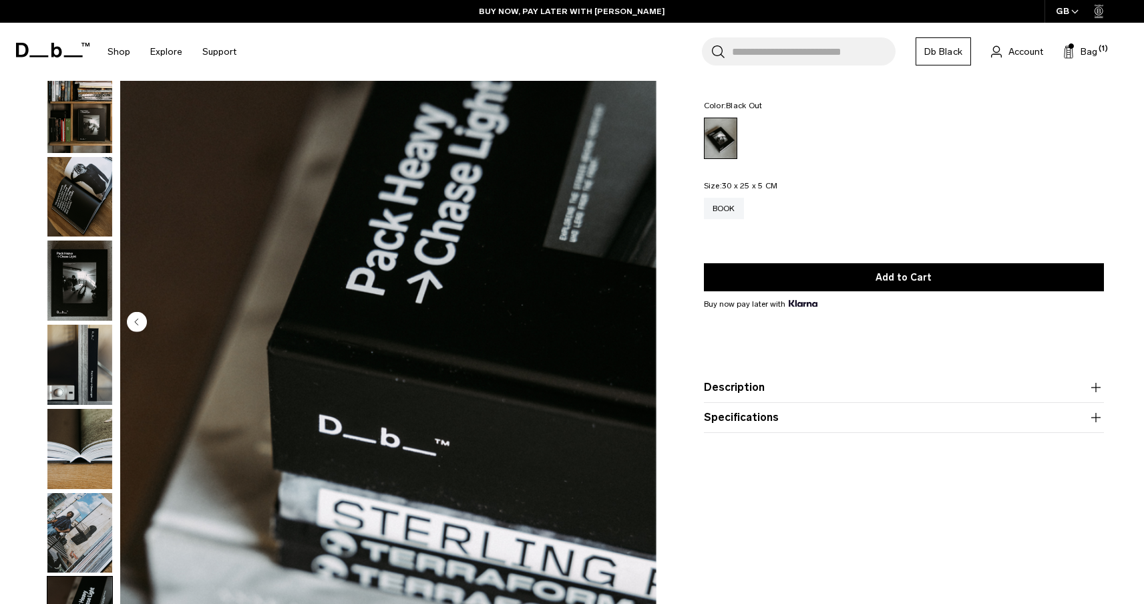
click at [642, 324] on img "8 / 8" at bounding box center [388, 323] width 537 height 670
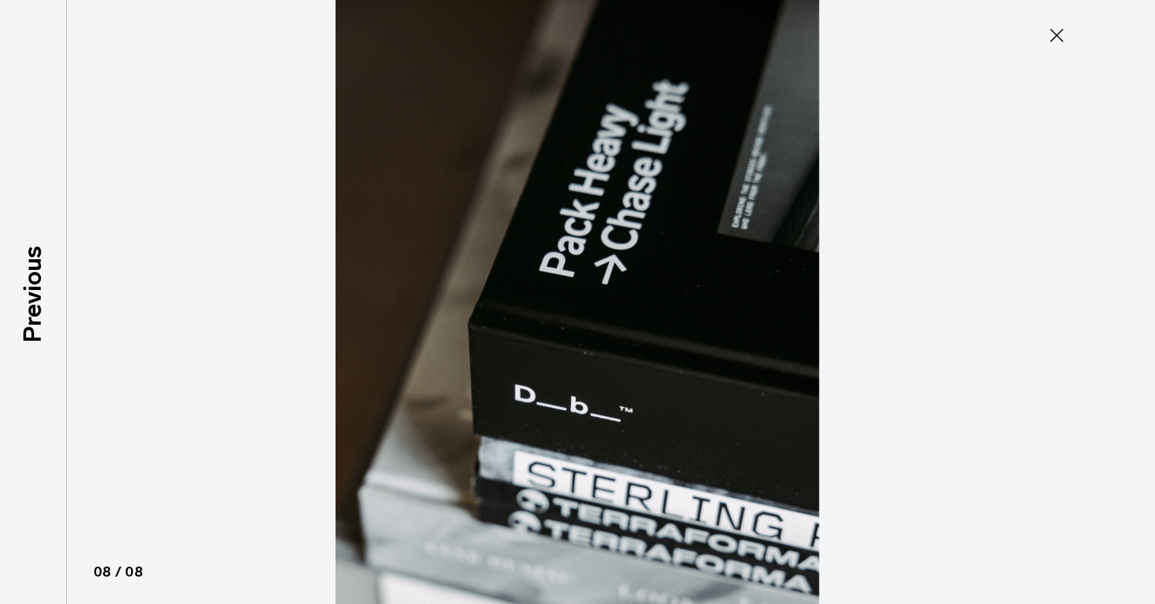
click at [235, 293] on div at bounding box center [577, 302] width 1155 height 604
click at [1054, 39] on icon at bounding box center [1056, 35] width 21 height 21
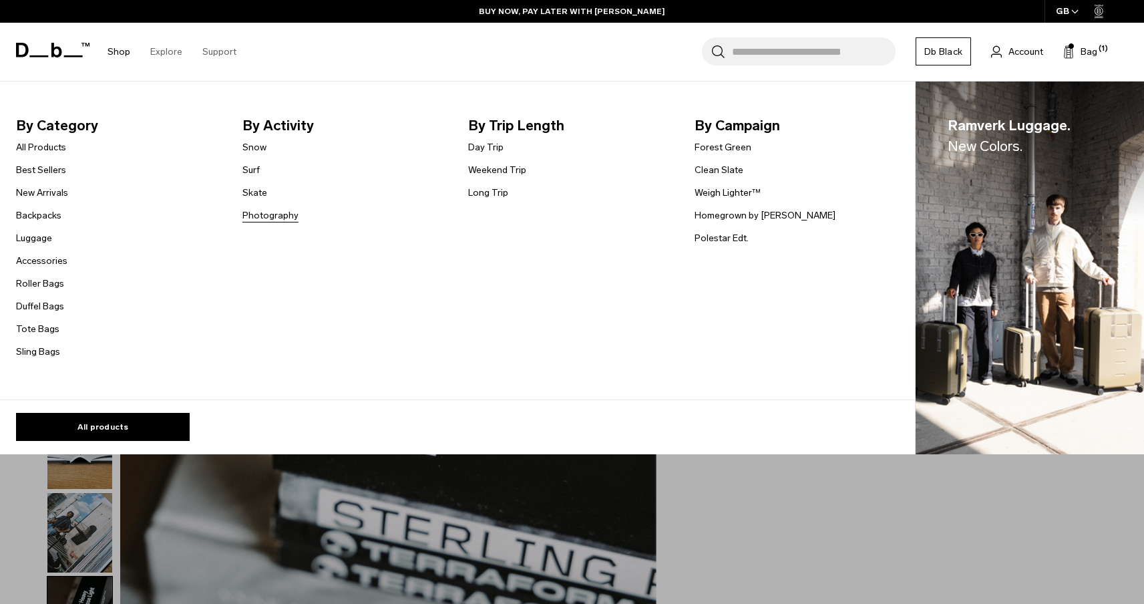
click at [265, 217] on link "Photography" at bounding box center [271, 215] width 56 height 14
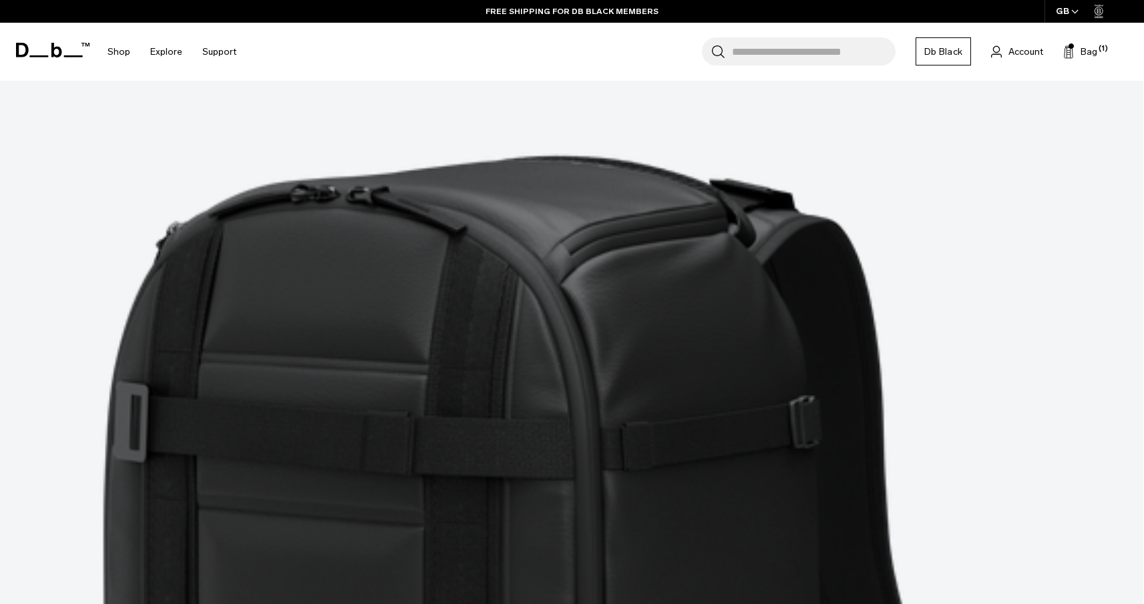
scroll to position [2010, 0]
